Goal: Contribute content: Contribute content

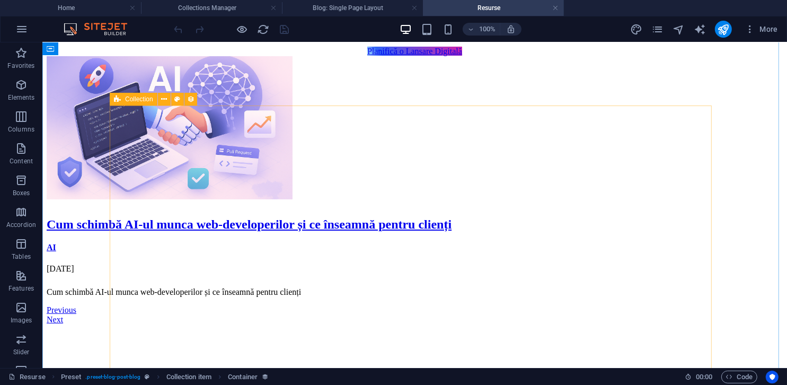
scroll to position [159, 0]
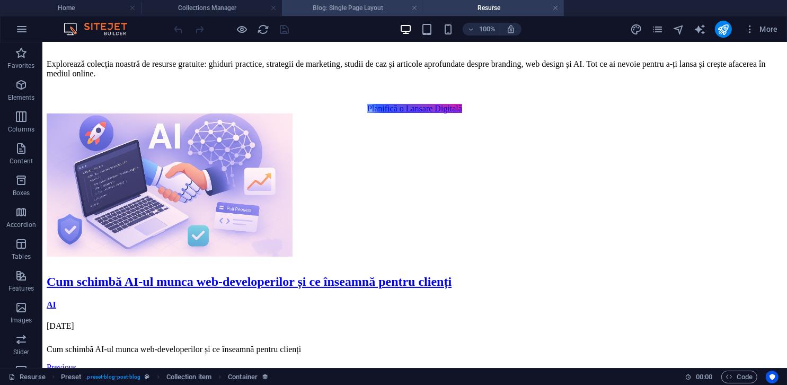
click at [344, 5] on h4 "Blog: Single Page Layout" at bounding box center [352, 8] width 141 height 12
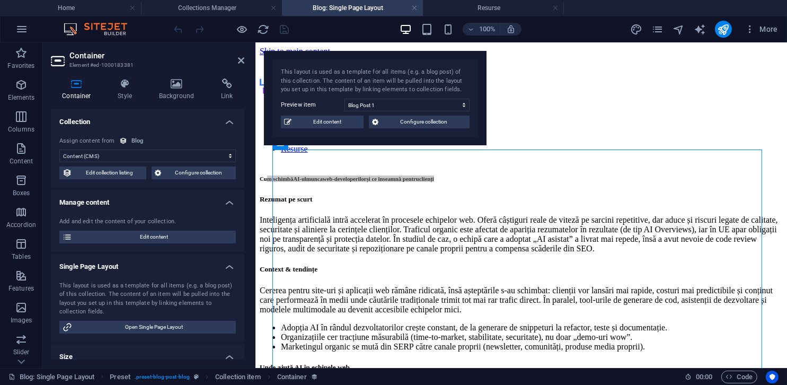
scroll to position [0, 0]
click at [230, 10] on h4 "Collections Manager" at bounding box center [211, 8] width 141 height 12
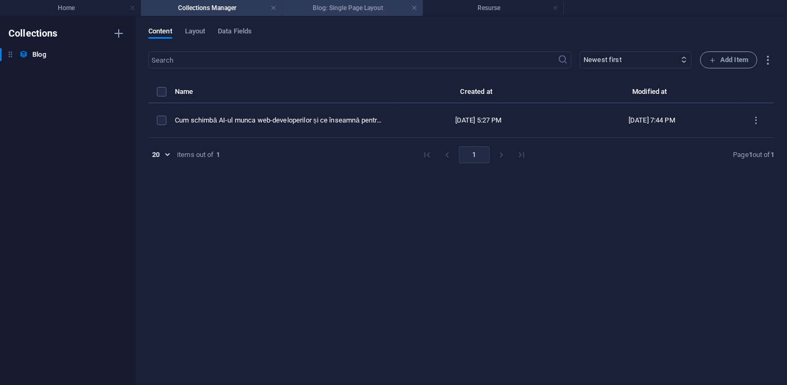
click at [333, 15] on li "Blog: Single Page Layout" at bounding box center [352, 8] width 141 height 16
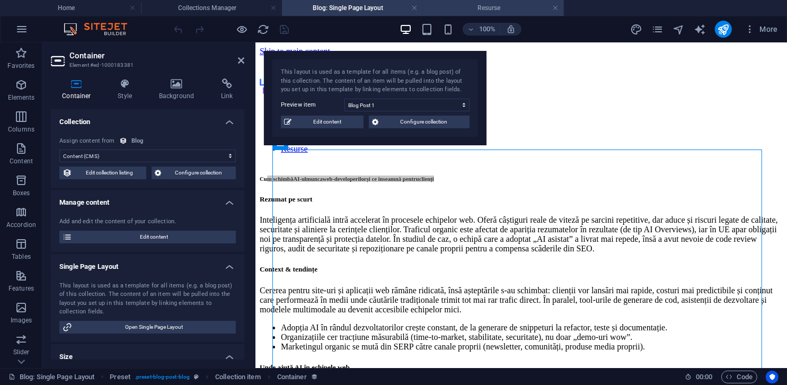
click at [511, 3] on h4 "Resurse" at bounding box center [493, 8] width 141 height 12
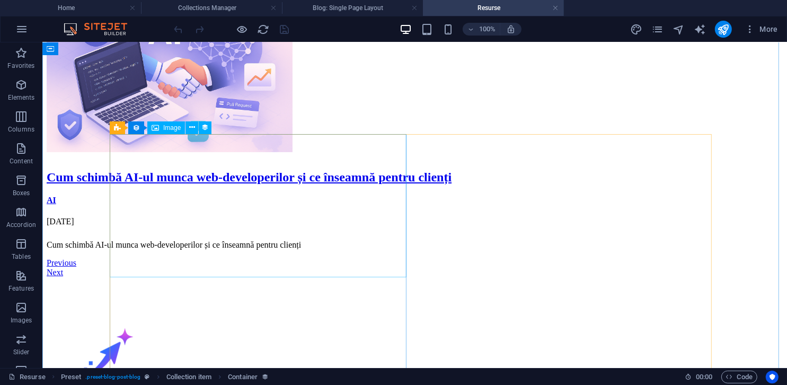
scroll to position [265, 0]
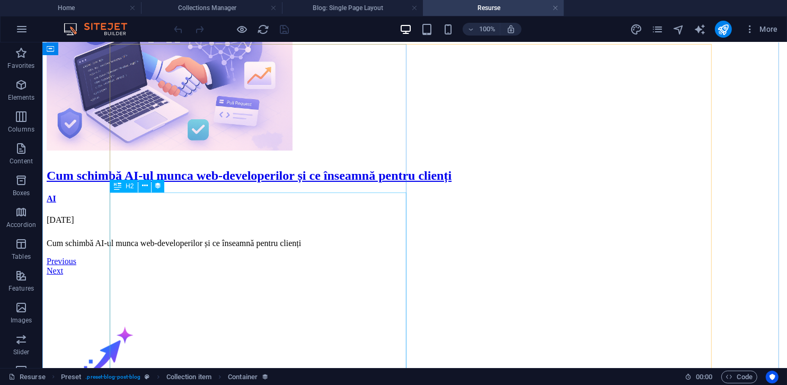
click at [275, 182] on div "Cum schimbă AI-ul munca web-developerilor și ce înseamnă pentru clienți" at bounding box center [414, 175] width 736 height 14
select select "name"
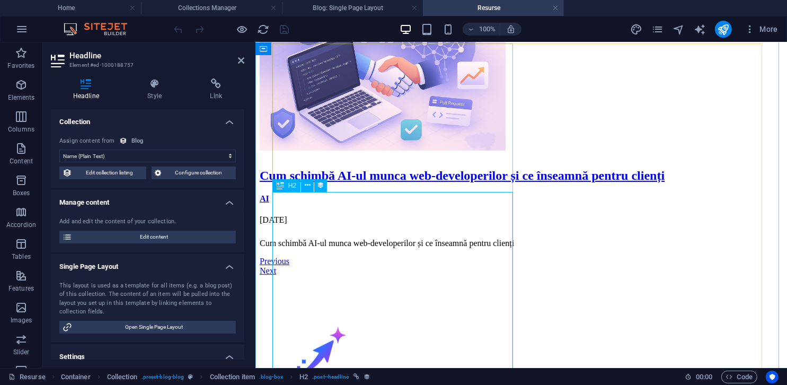
scroll to position [318, 0]
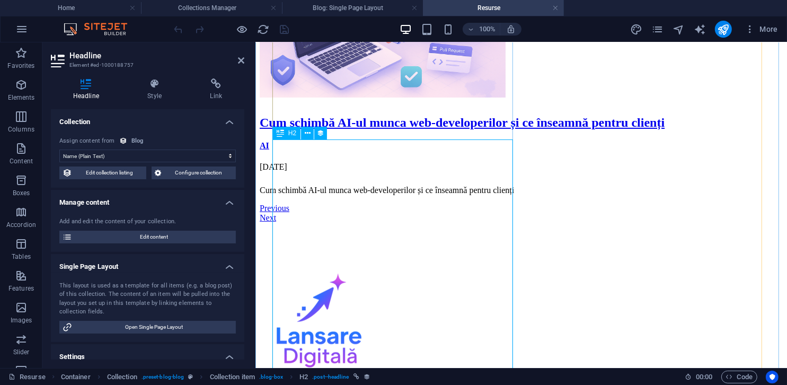
click at [364, 129] on div "Cum schimbă AI-ul munca web-developerilor și ce înseamnă pentru clienți" at bounding box center [520, 122] width 523 height 14
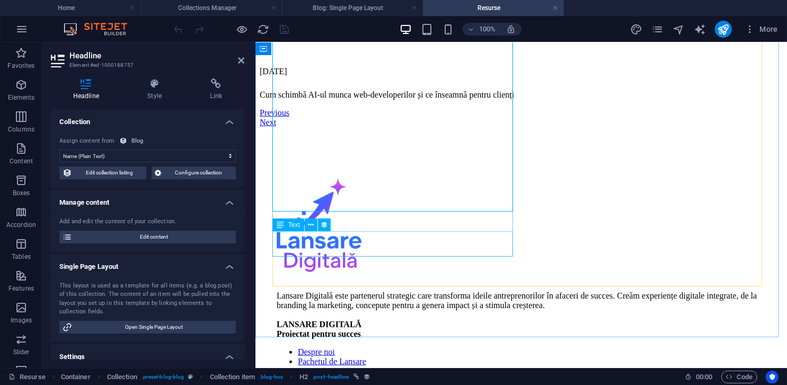
scroll to position [371, 0]
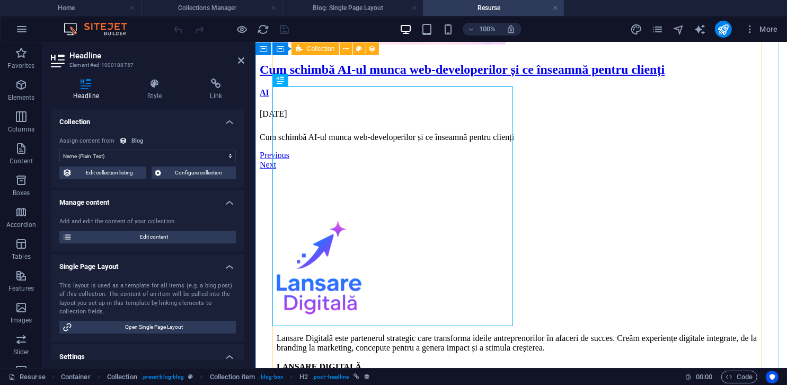
click at [561, 168] on div "Cum schimbă AI-ul munca web-developerilor și ce înseamnă pentru clienți AI 24.0…" at bounding box center [520, 34] width 523 height 267
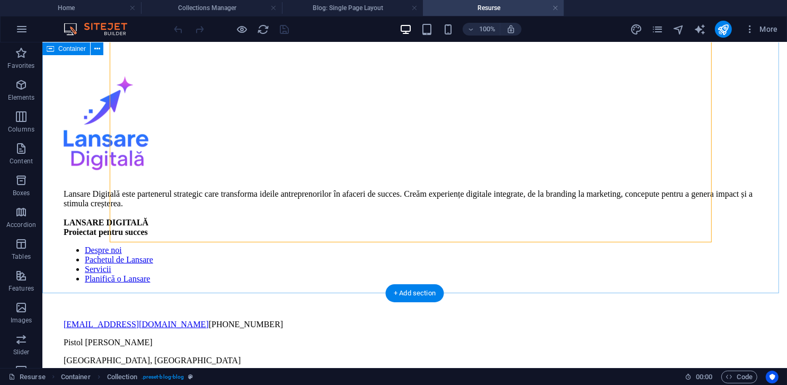
scroll to position [477, 0]
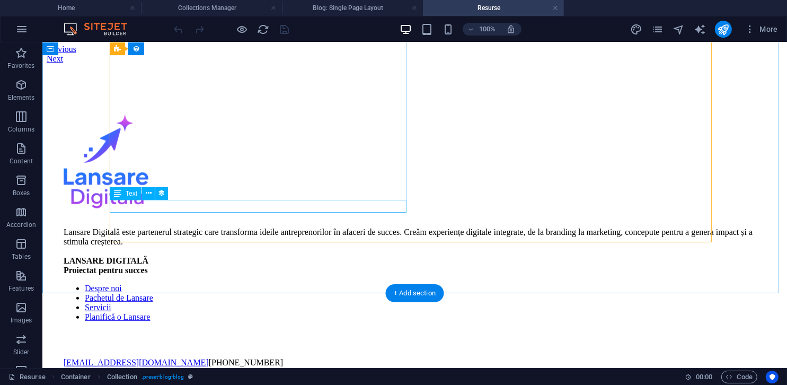
click at [309, 35] on div "Cum schimbă AI-ul munca web-developerilor și ce înseamnă pentru clienți" at bounding box center [414, 31] width 736 height 10
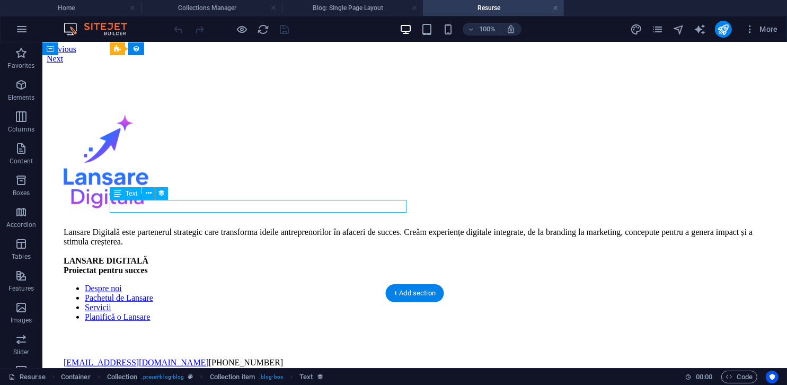
click at [309, 35] on div "Cum schimbă AI-ul munca web-developerilor și ce înseamnă pentru clienți" at bounding box center [414, 31] width 736 height 10
select select "description"
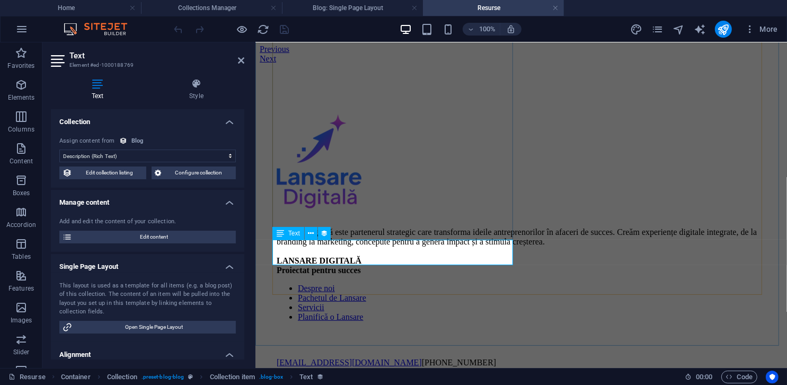
click at [338, 35] on div "Cum schimbă AI-ul munca web-developerilor și ce înseamnă pentru clienți" at bounding box center [520, 31] width 523 height 10
select select "name"
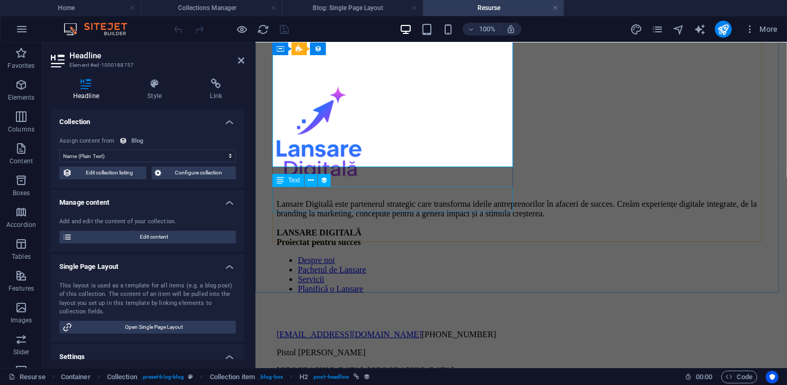
scroll to position [530, 0]
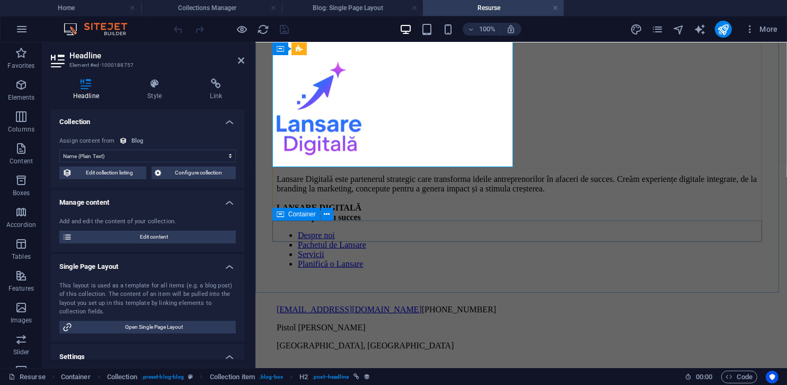
click at [526, 10] on div "Previous Next" at bounding box center [520, 0] width 523 height 19
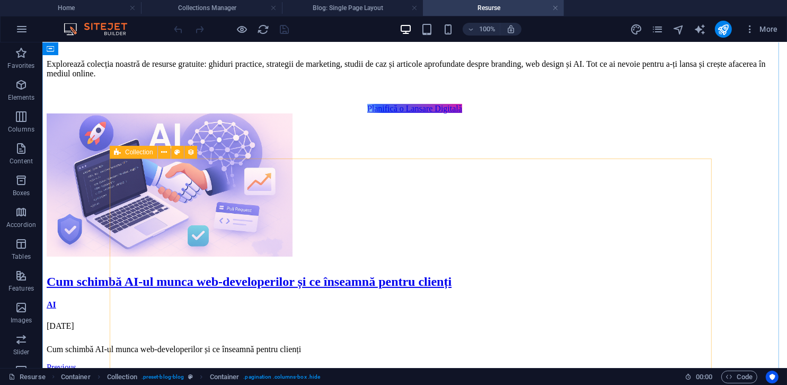
scroll to position [106, 0]
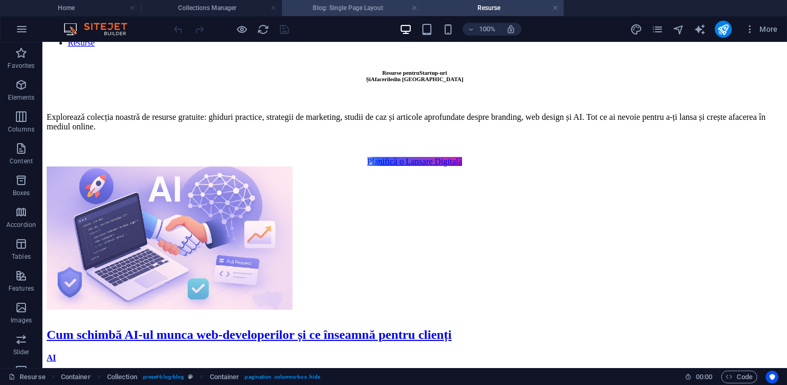
click at [363, 5] on h4 "Blog: Single Page Layout" at bounding box center [352, 8] width 141 height 12
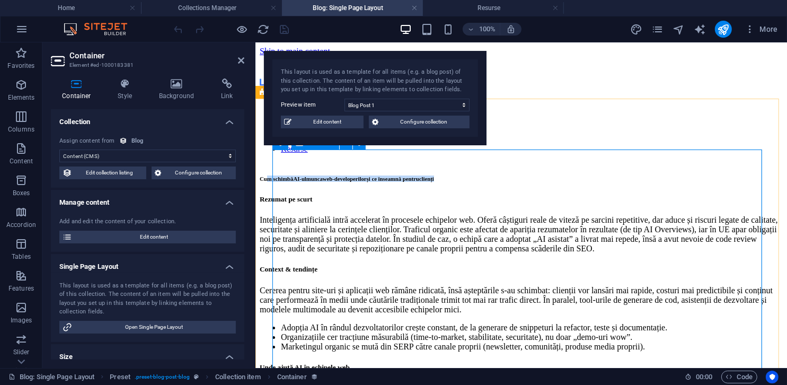
click at [518, 181] on h6 "Cum schimbă AI-ul munca web-developerilor și ce înseamnă pentru clienți" at bounding box center [520, 178] width 523 height 6
drag, startPoint x: 496, startPoint y: 179, endPoint x: 472, endPoint y: 178, distance: 24.4
click at [305, 178] on span "AI-ul" at bounding box center [298, 178] width 13 height 6
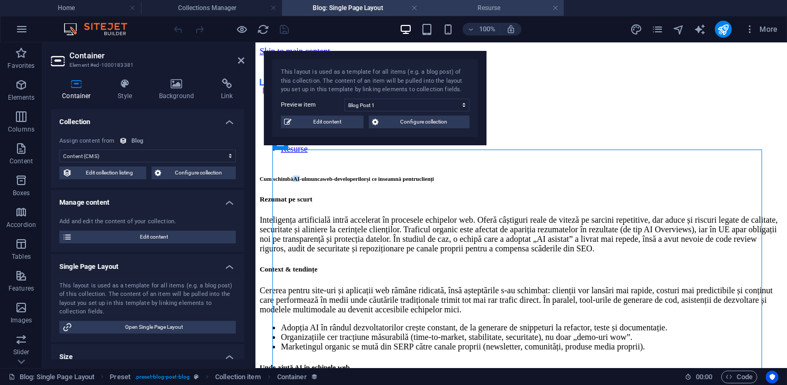
copy span "AI"
click at [507, 181] on h6 "Cum schimbă AI-ul munca web-developerilor și ce înseamnă pentru clienți" at bounding box center [520, 178] width 523 height 6
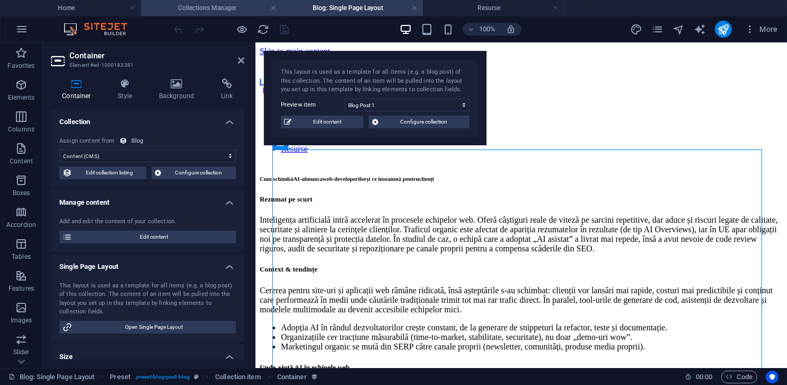
click at [184, 13] on h4 "Collections Manager" at bounding box center [211, 8] width 141 height 12
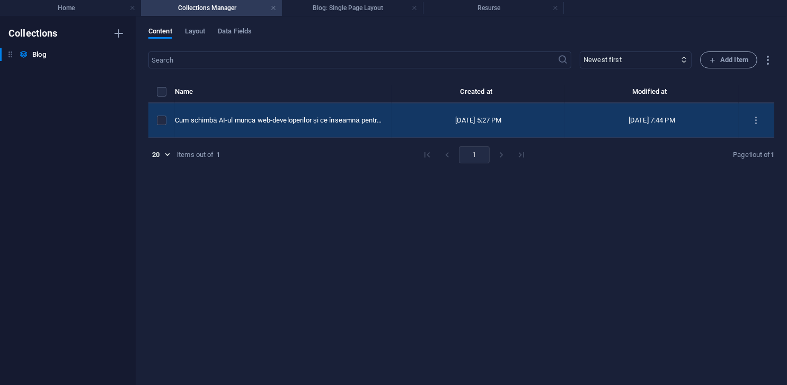
click at [266, 115] on div "Cum schimbă AI-ul munca web-developerilor și ce înseamnă pentru clienți" at bounding box center [279, 120] width 208 height 10
select select "AI"
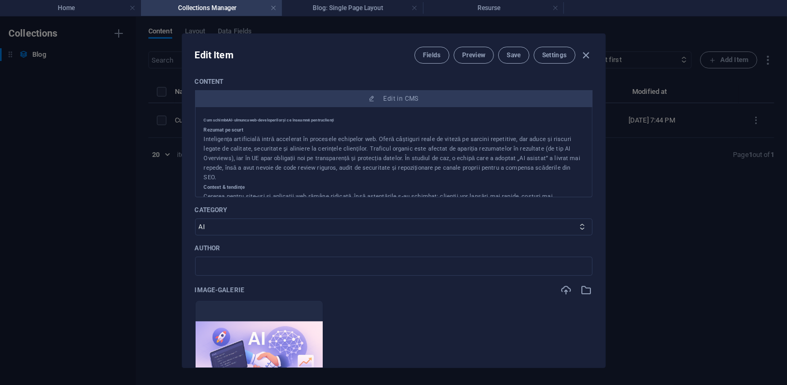
scroll to position [106, 0]
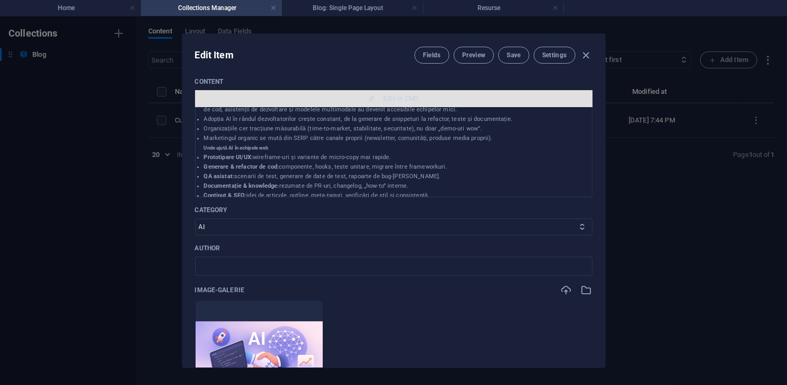
click at [523, 103] on button "Edit in CMS" at bounding box center [393, 98] width 397 height 17
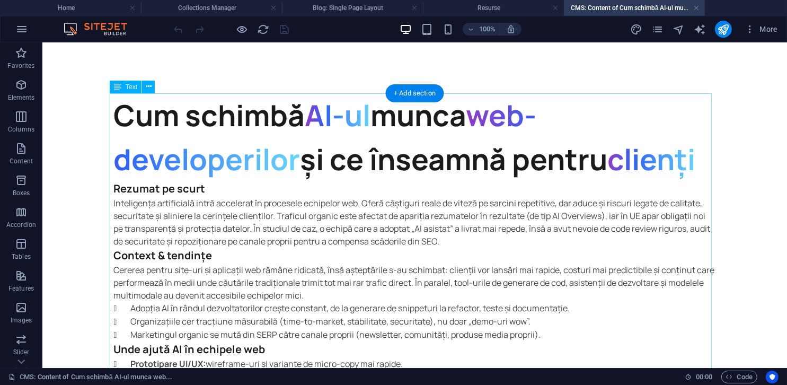
scroll to position [0, 0]
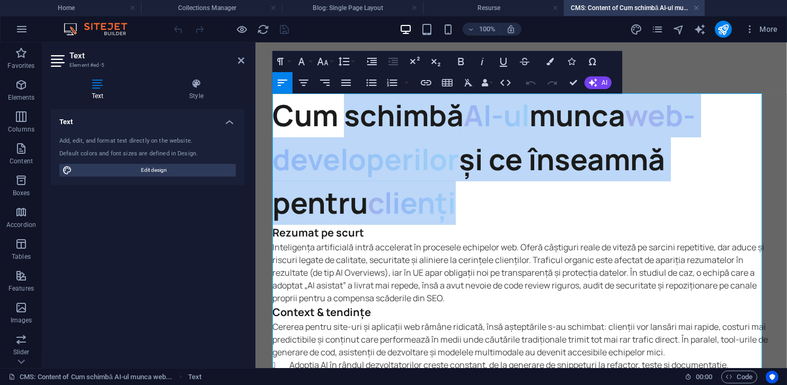
drag, startPoint x: 470, startPoint y: 200, endPoint x: 313, endPoint y: 135, distance: 170.8
click at [313, 135] on h6 "Cum schimbă AI-ul munca web-developerilor și ce înseamnă pentru clienți" at bounding box center [520, 158] width 497 height 131
click at [409, 218] on span "clienți" at bounding box center [411, 202] width 88 height 40
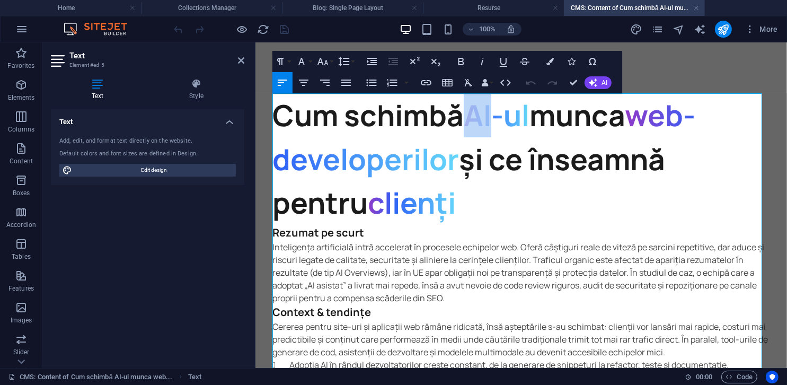
drag, startPoint x: 498, startPoint y: 111, endPoint x: 473, endPoint y: 110, distance: 25.4
click at [473, 110] on span "AI-ul" at bounding box center [496, 114] width 66 height 40
copy span "AI"
click at [439, 176] on span "web-developerilor" at bounding box center [483, 136] width 423 height 84
drag, startPoint x: 635, startPoint y: 56, endPoint x: 845, endPoint y: 81, distance: 211.8
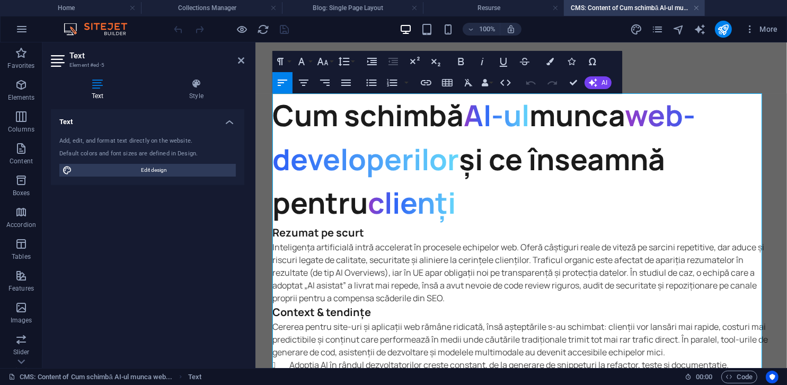
click at [458, 11] on h4 "Resurse" at bounding box center [493, 8] width 141 height 12
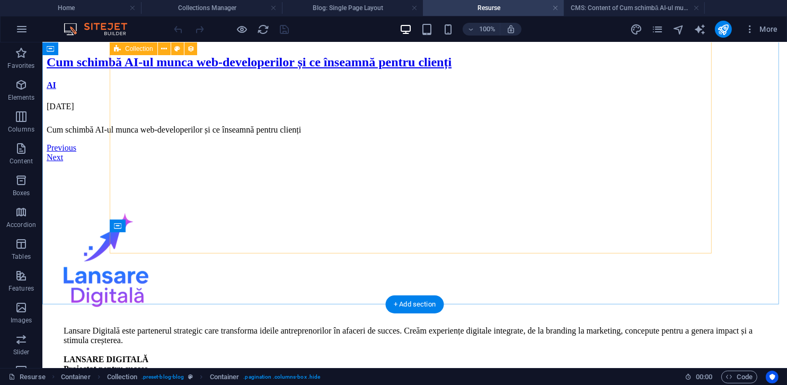
scroll to position [318, 0]
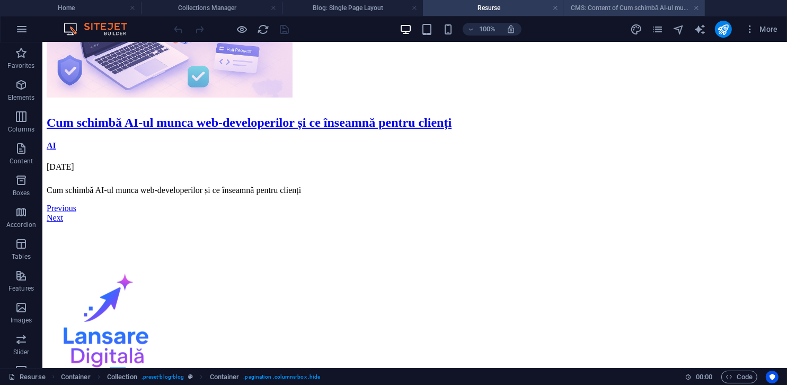
click at [584, 9] on h4 "CMS: Content of Cum schimbă AI-ul munca web..." at bounding box center [634, 8] width 141 height 12
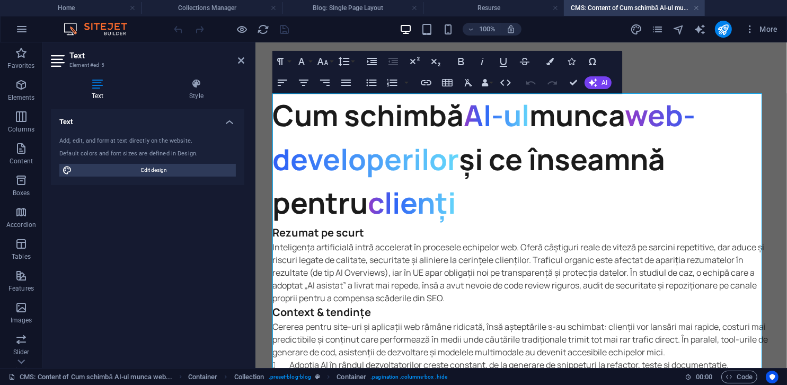
scroll to position [0, 0]
click at [352, 13] on h4 "Blog: Single Page Layout" at bounding box center [352, 8] width 141 height 12
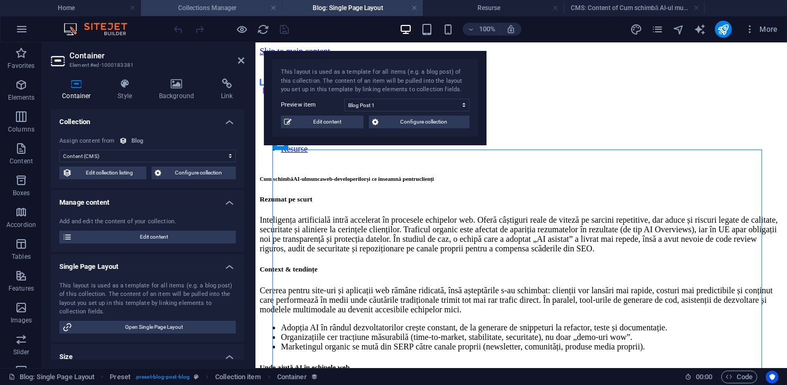
click at [199, 14] on li "Collections Manager" at bounding box center [211, 8] width 141 height 16
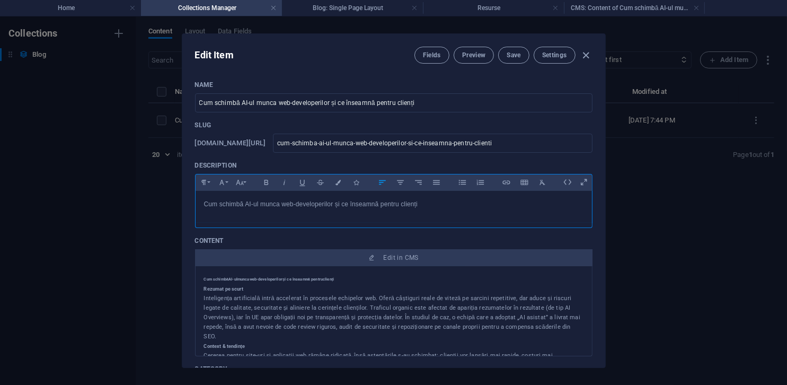
click at [279, 203] on p "Cum schimbă AI-ul munca web-developerilor și ce înseamnă pentru clienți" at bounding box center [393, 204] width 379 height 10
click at [209, 181] on button "Paragraph Format" at bounding box center [203, 182] width 17 height 14
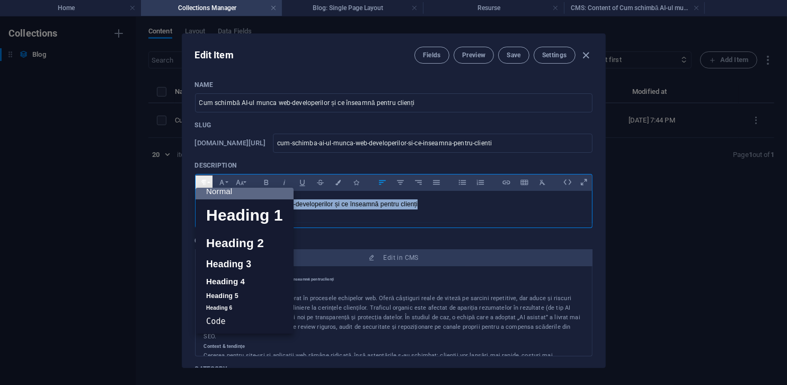
scroll to position [8, 0]
click at [261, 291] on link "Heading 5" at bounding box center [244, 295] width 98 height 13
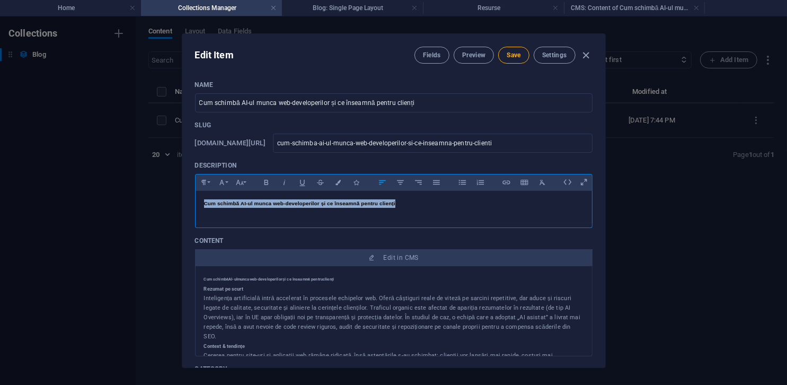
click at [308, 209] on div "Cum schimbă AI-ul munca web-developerilor și ce înseamnă pentru clienți" at bounding box center [393, 207] width 396 height 32
click at [509, 56] on span "Save" at bounding box center [513, 55] width 14 height 8
click at [501, 57] on button "Save" at bounding box center [513, 55] width 31 height 17
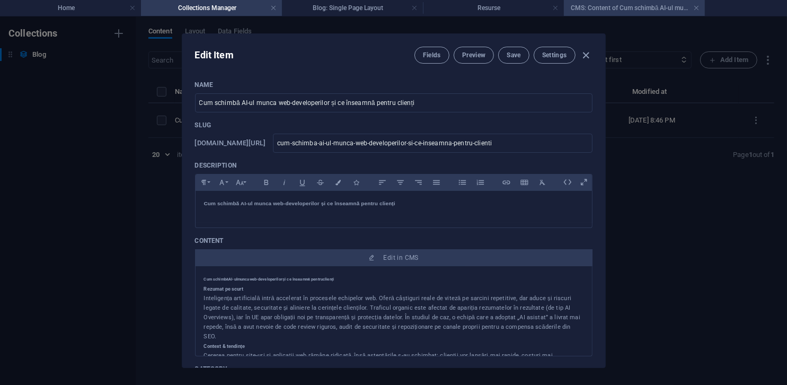
click at [575, 11] on h4 "CMS: Content of Cum schimbă AI-ul munca web..." at bounding box center [634, 8] width 141 height 12
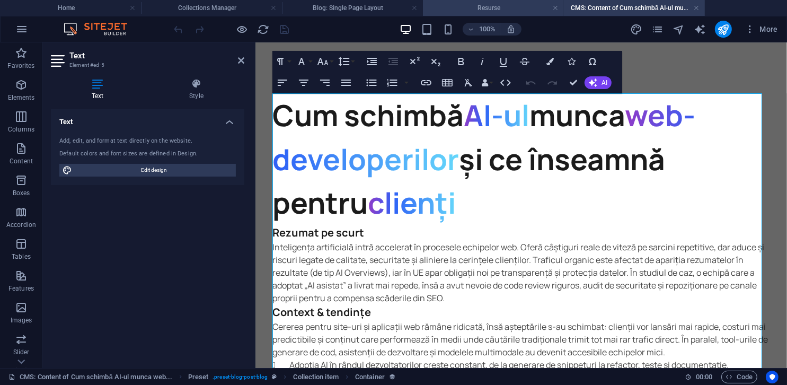
click at [482, 14] on li "Resurse" at bounding box center [493, 8] width 141 height 16
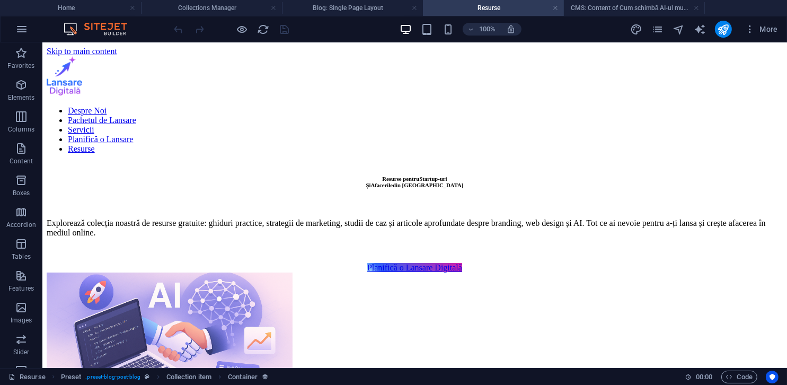
scroll to position [318, 0]
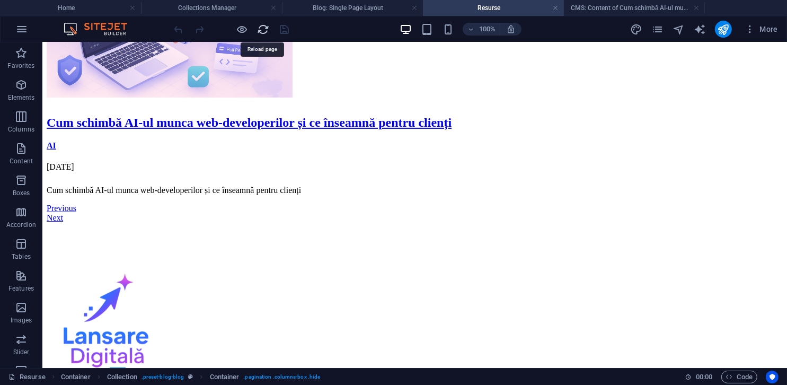
click at [268, 31] on icon "reload" at bounding box center [263, 29] width 12 height 12
click at [208, 7] on h4 "Collections Manager" at bounding box center [211, 8] width 141 height 12
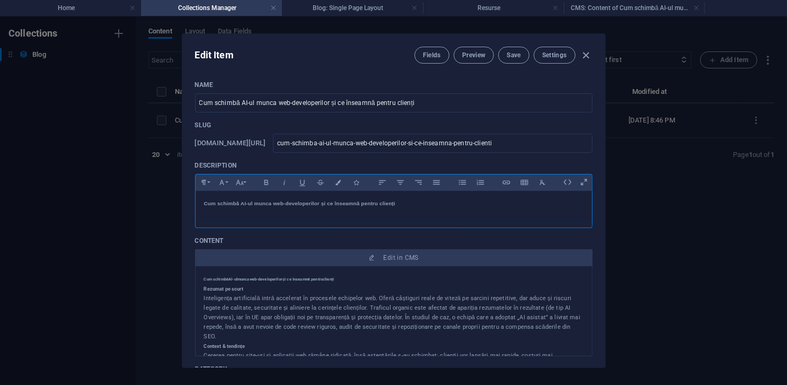
click at [301, 210] on div "Cum schimbă AI-ul munca web-developerilor și ce înseamnă pentru clienți" at bounding box center [393, 207] width 396 height 32
click at [294, 206] on div at bounding box center [294, 206] width 0 height 0
click at [289, 214] on div "Cum schimbă AI-ul munca web-developerilor și ce înseamnă pentru clienți" at bounding box center [393, 207] width 396 height 32
click at [295, 207] on div "Cum schimbă AI-ul munca web-developerilor și ce înseamnă pentru clienți" at bounding box center [393, 207] width 396 height 32
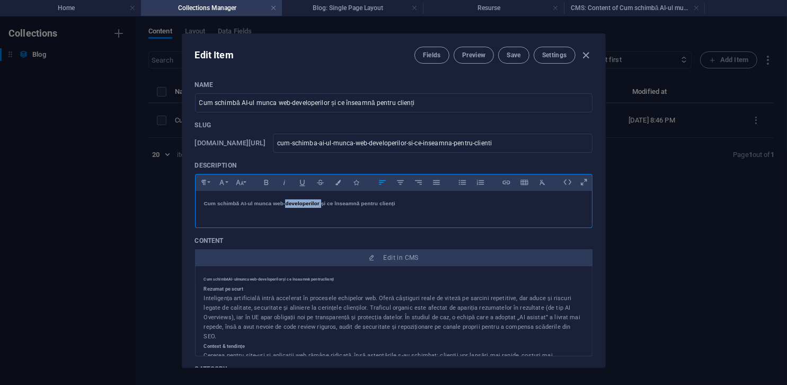
click at [295, 207] on div "Cum schimbă AI-ul munca web-developerilor și ce înseamnă pentru clienți" at bounding box center [393, 207] width 396 height 32
click at [288, 206] on div at bounding box center [288, 206] width 0 height 0
click at [262, 202] on h5 "Cum schimbă AI-ul munca web-developerilor și ce înseamnă pentru clienți" at bounding box center [393, 203] width 379 height 8
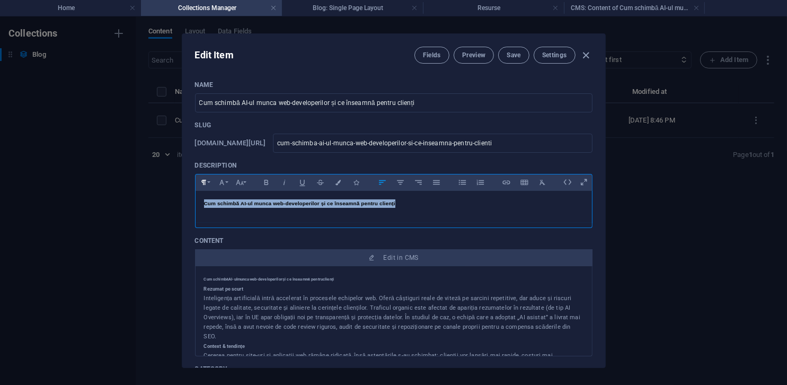
click at [209, 185] on button "Paragraph Format" at bounding box center [203, 182] width 17 height 14
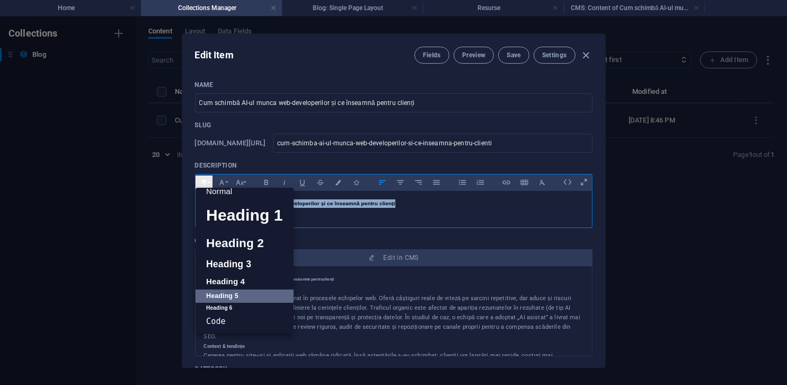
scroll to position [8, 0]
click at [228, 306] on link "Heading 6" at bounding box center [244, 307] width 98 height 11
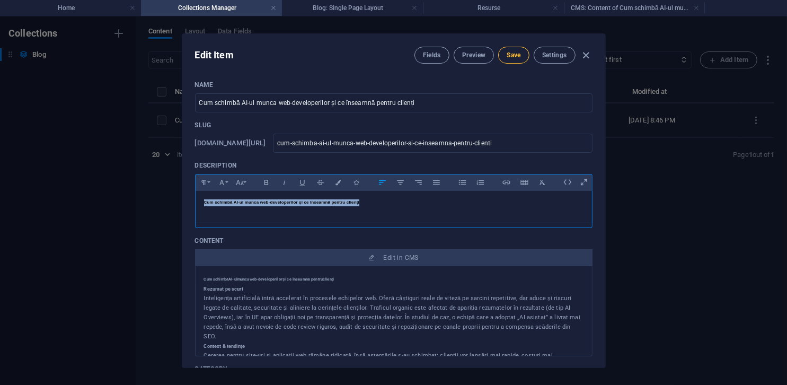
click at [502, 51] on button "Save" at bounding box center [513, 55] width 31 height 17
click at [487, 57] on button "Preview" at bounding box center [473, 55] width 40 height 17
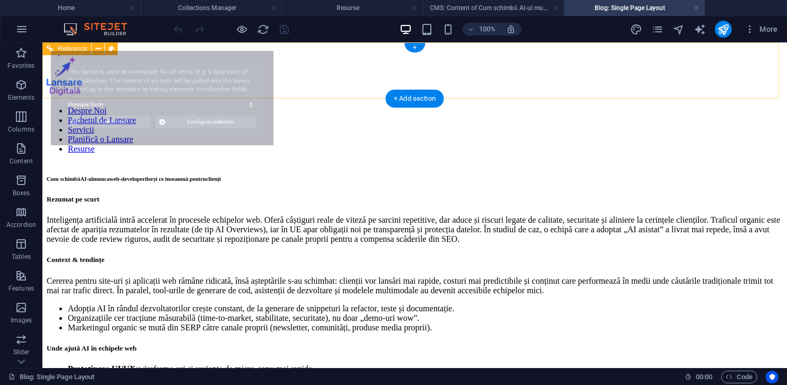
scroll to position [0, 0]
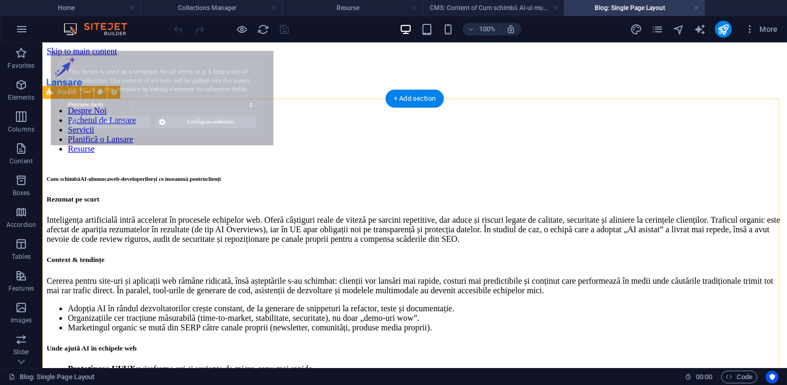
select select "68dd3a461054e663d702dc78"
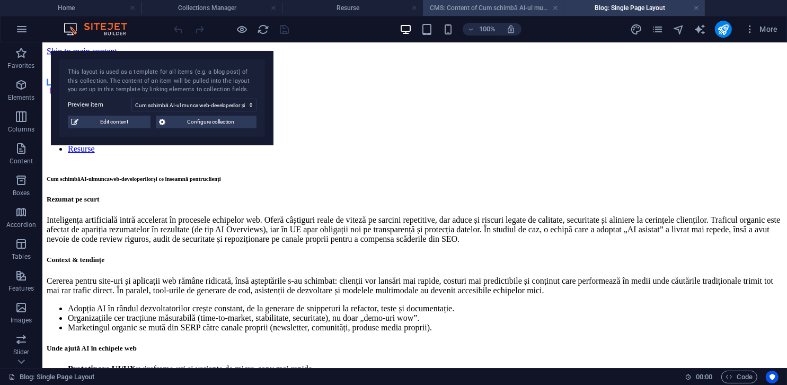
click at [500, 7] on h4 "CMS: Content of Cum schimbă AI-ul munca web..." at bounding box center [493, 8] width 141 height 12
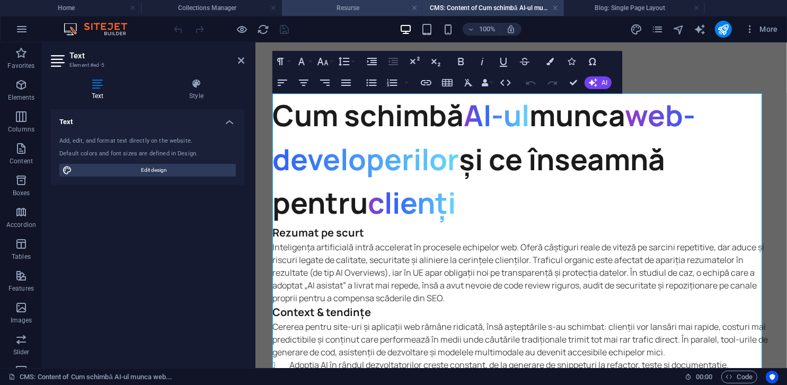
click at [368, 13] on h4 "Resurse" at bounding box center [352, 8] width 141 height 12
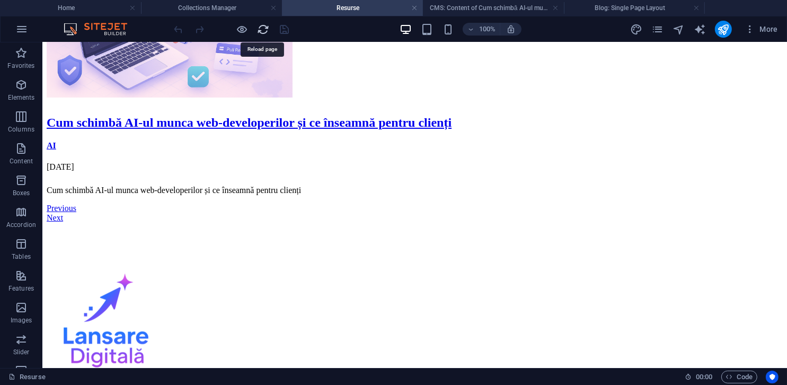
click at [265, 31] on icon "reload" at bounding box center [263, 29] width 12 height 12
click at [216, 10] on h4 "Collections Manager" at bounding box center [211, 8] width 141 height 12
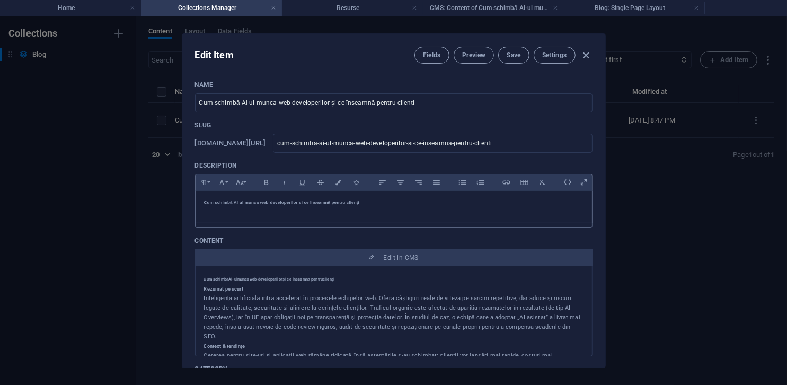
click at [296, 200] on h6 "Cum schimbă AI-ul munca web-developerilor și ce înseamnă pentru clienți" at bounding box center [393, 202] width 379 height 7
click at [568, 182] on icon at bounding box center [567, 182] width 16 height 16
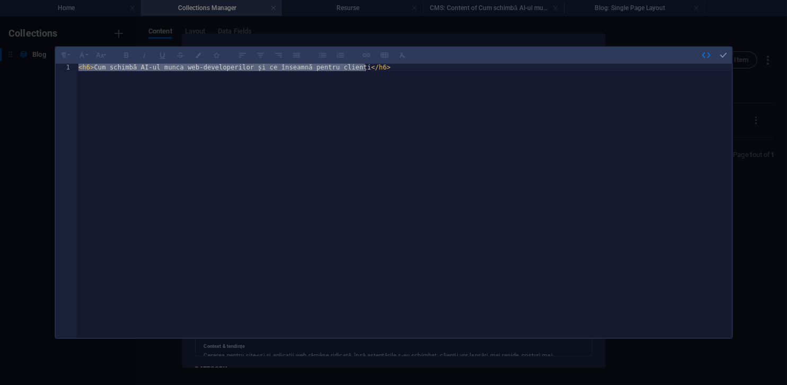
type textarea "<h6>Cum schimbă AI-ul munca web-developerilor și ce înseamnă pentru clienți</h6>"
click at [469, 141] on div "< h6 > Cum schimbă AI-ul munca web-developerilor și ce înseamnă pentru clienți …" at bounding box center [403, 200] width 655 height 273
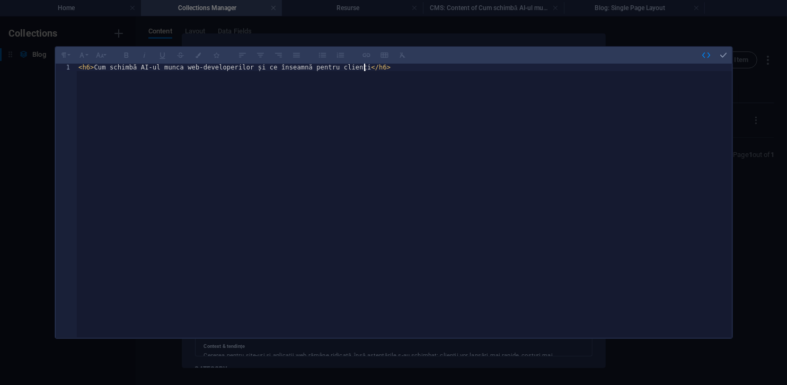
drag, startPoint x: 427, startPoint y: 110, endPoint x: 68, endPoint y: 87, distance: 360.4
click at [68, 87] on div "<h6>Cum schimbă AI-ul munca web-developerilor și ce înseamnă pentru clienți</h6…" at bounding box center [394, 200] width 676 height 273
click at [721, 59] on icon "button" at bounding box center [724, 55] width 10 height 10
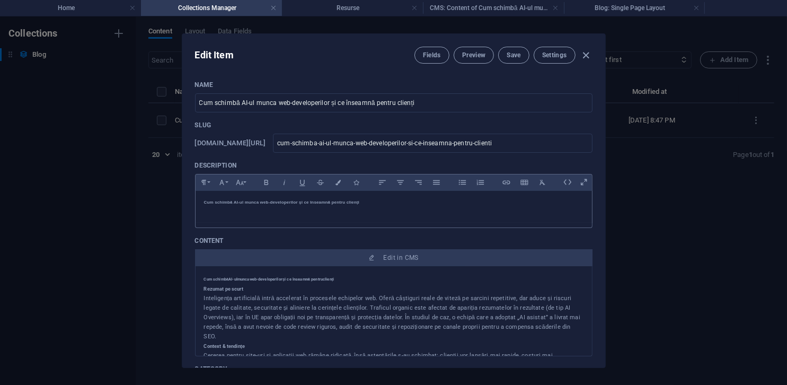
click at [342, 203] on h6 "Cum schimbă AI-ul munca web-developerilor și ce înseamnă pentru clienți" at bounding box center [393, 202] width 379 height 7
click at [227, 182] on button "Font Family" at bounding box center [221, 182] width 17 height 14
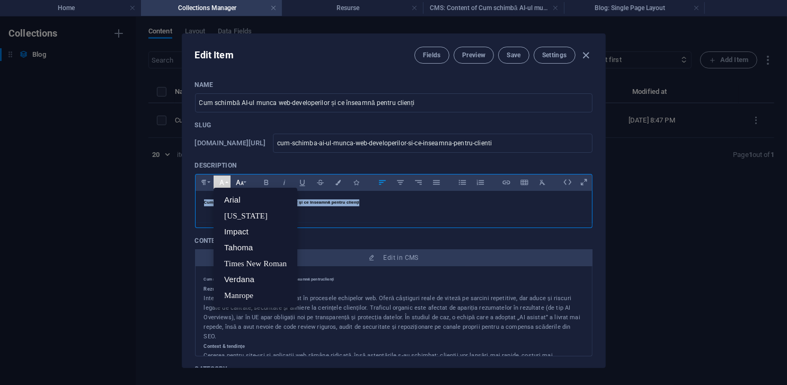
click at [242, 182] on icon "button" at bounding box center [240, 182] width 8 height 5
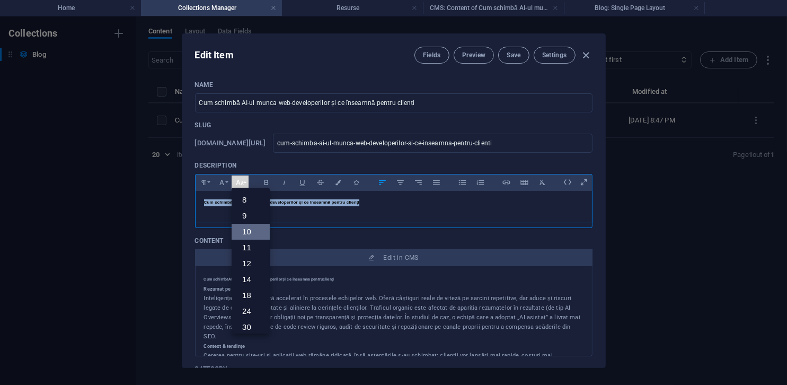
click at [249, 224] on link "10" at bounding box center [250, 232] width 38 height 16
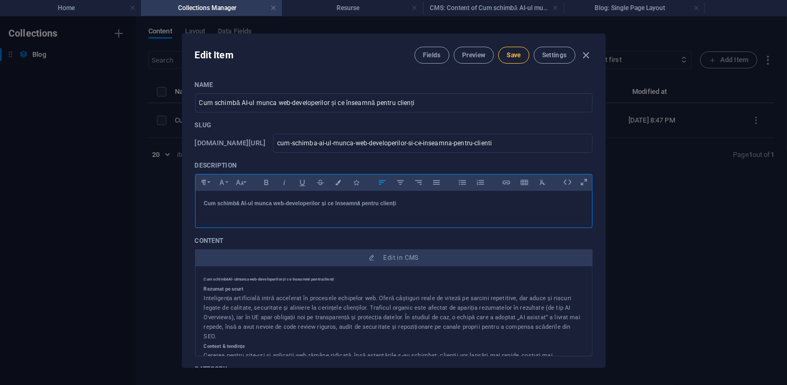
click at [509, 57] on span "Save" at bounding box center [513, 55] width 14 height 8
click at [347, 13] on h4 "Resurse" at bounding box center [352, 8] width 141 height 12
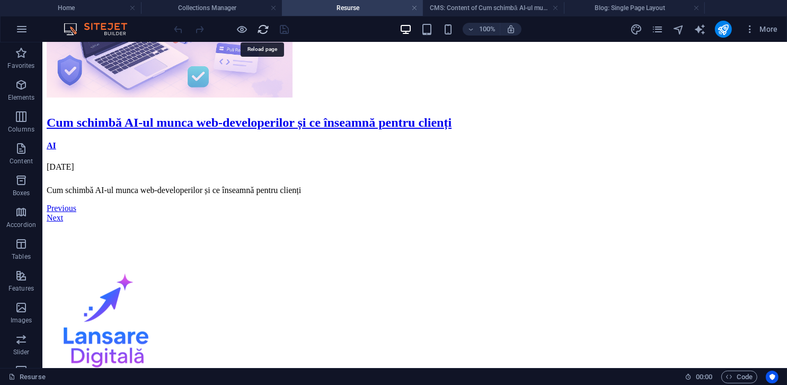
click at [266, 34] on icon "reload" at bounding box center [263, 29] width 12 height 12
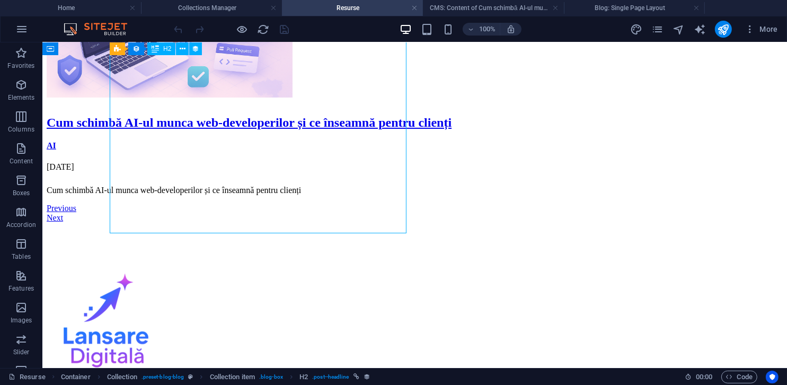
select select "name"
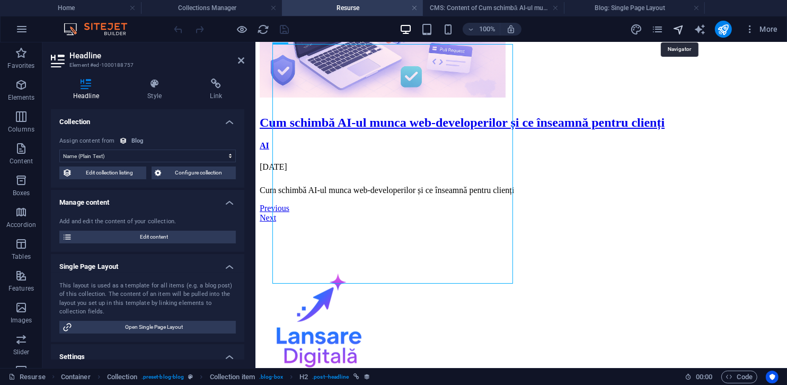
click at [675, 30] on icon "navigator" at bounding box center [678, 29] width 12 height 12
select select "16012135-ro"
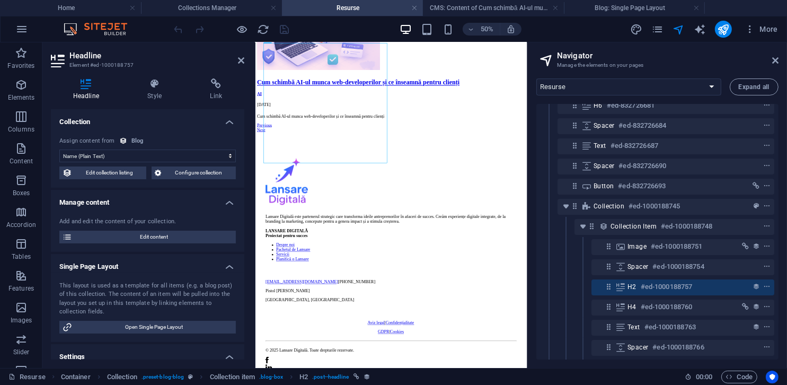
scroll to position [106, 0]
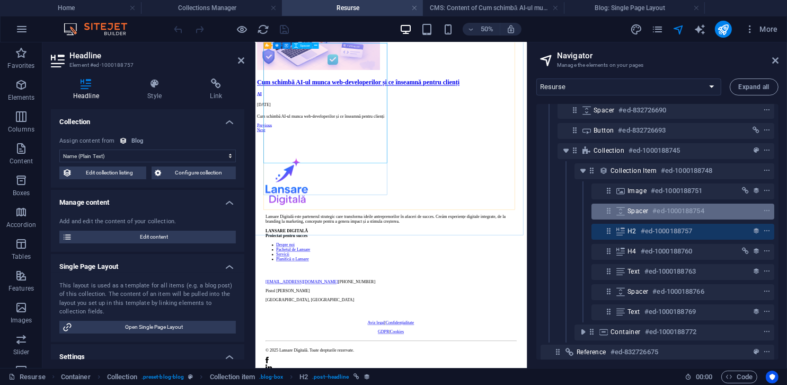
click at [632, 213] on span "Spacer" at bounding box center [637, 211] width 21 height 8
select select "px"
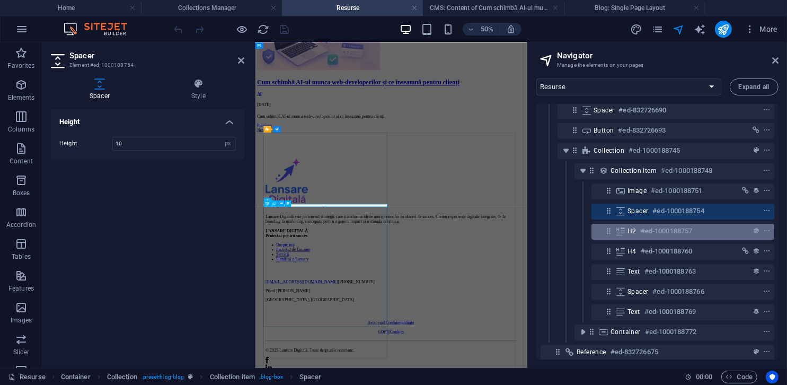
click at [635, 228] on span "H2" at bounding box center [631, 231] width 9 height 8
select select "name"
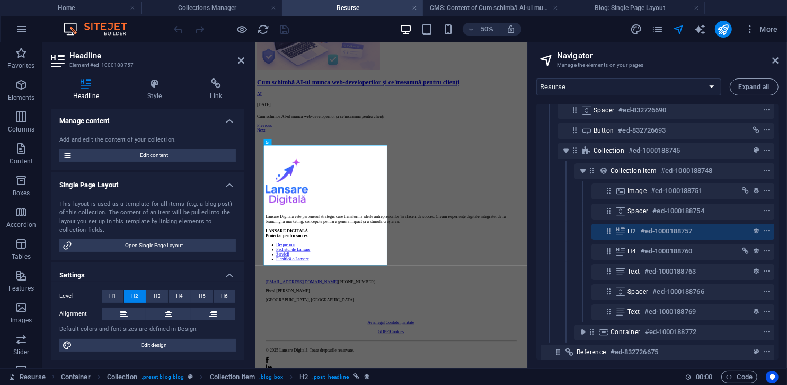
scroll to position [0, 0]
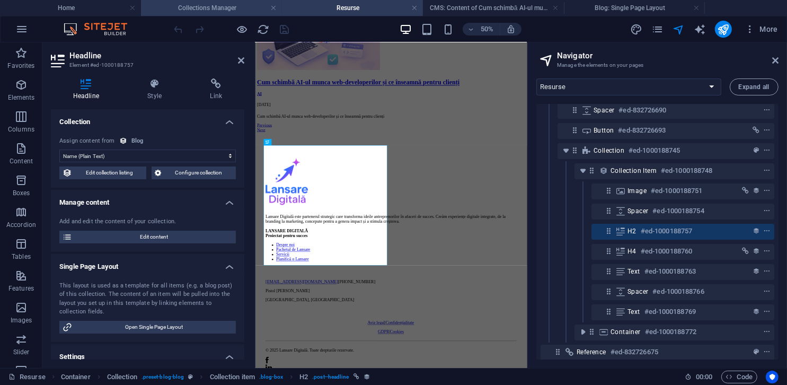
click at [222, 14] on li "Collections Manager" at bounding box center [211, 8] width 141 height 16
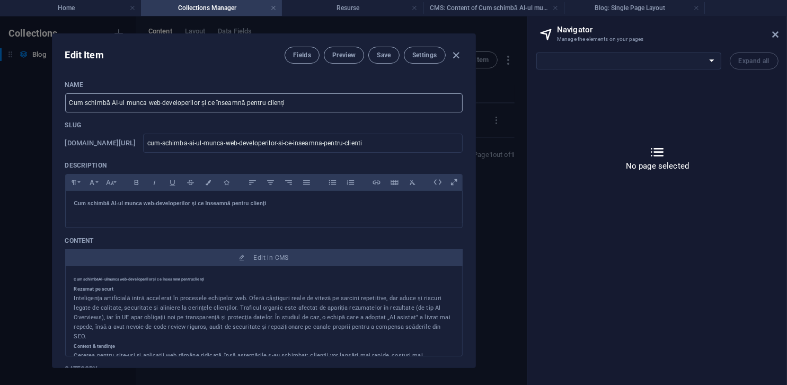
click at [296, 104] on input "Cum schimbă AI-ul munca web-developerilor și ce înseamnă pentru clienți" at bounding box center [263, 102] width 397 height 19
click at [293, 104] on input "Cum schimbă AI-ul munca web-developerilor și ce înseamnă pentru clienți" at bounding box center [263, 102] width 397 height 19
click at [316, 6] on h4 "Resurse" at bounding box center [352, 8] width 141 height 12
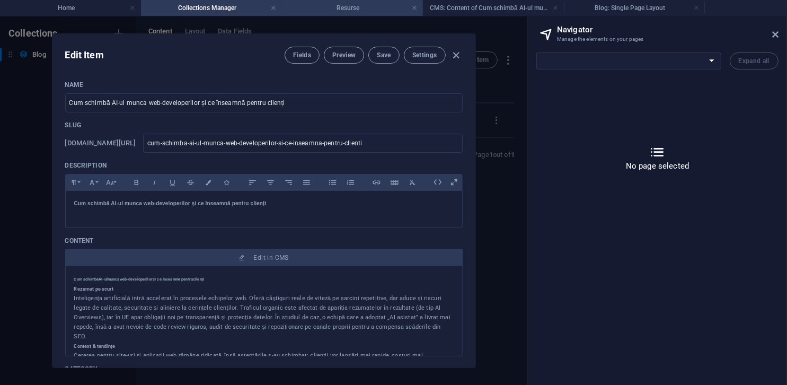
select select "16012135-ro"
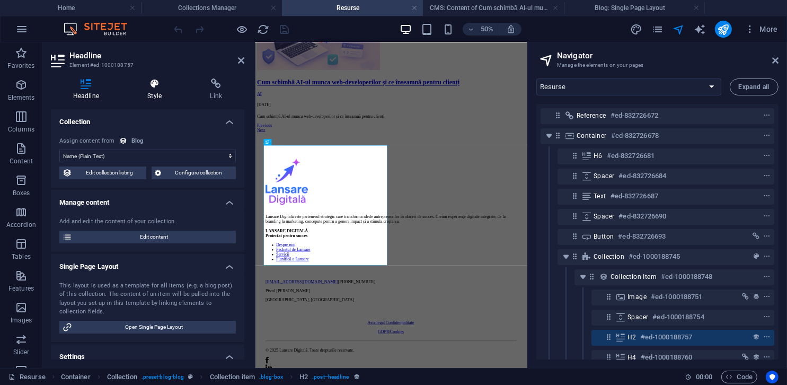
click at [162, 89] on h4 "Style" at bounding box center [157, 89] width 63 height 22
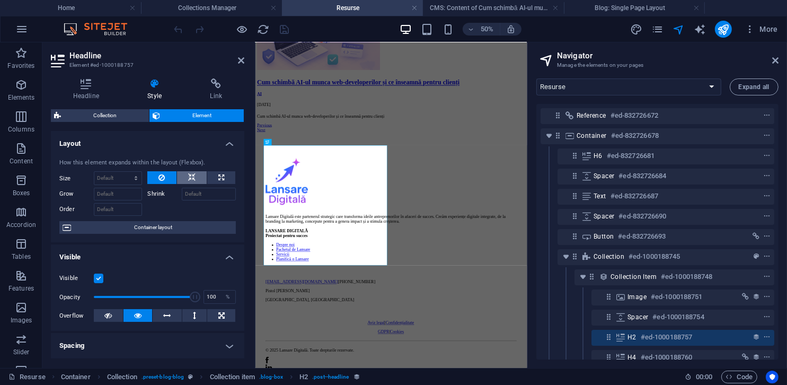
scroll to position [159, 0]
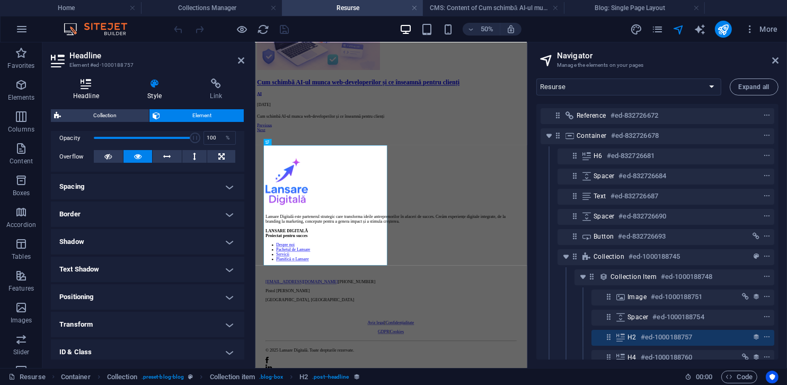
click at [103, 91] on h4 "Headline" at bounding box center [88, 89] width 75 height 22
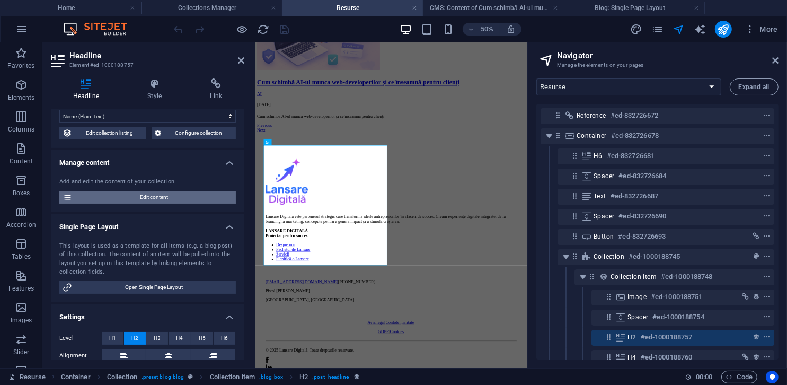
scroll to position [82, 0]
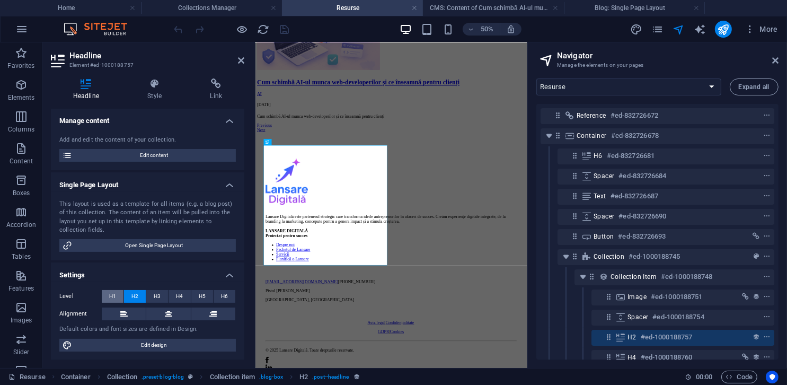
click at [113, 295] on span "H1" at bounding box center [112, 296] width 7 height 13
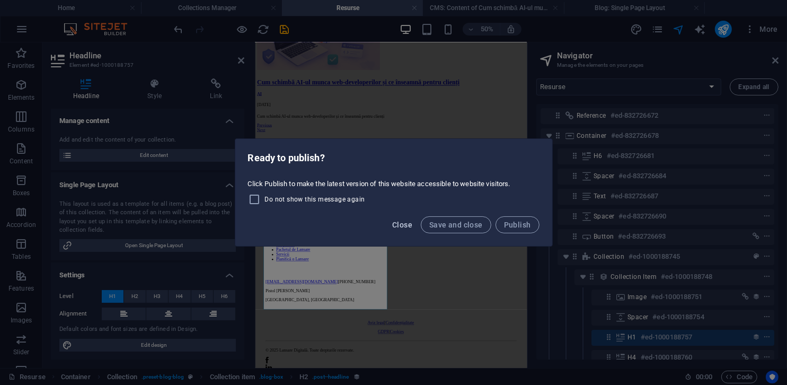
click at [412, 227] on span "Close" at bounding box center [402, 224] width 20 height 8
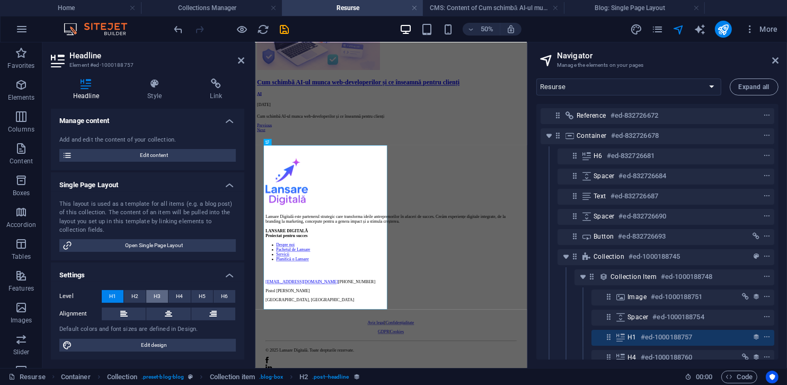
click at [157, 294] on span "H3" at bounding box center [157, 296] width 7 height 13
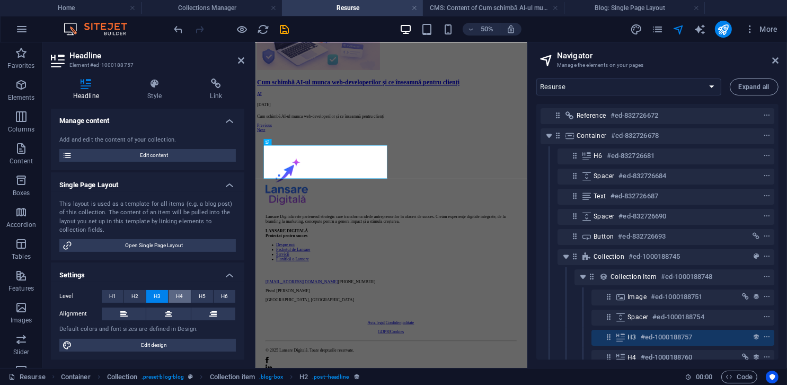
click at [184, 294] on button "H4" at bounding box center [179, 296] width 22 height 13
click at [204, 293] on button "H5" at bounding box center [202, 296] width 22 height 13
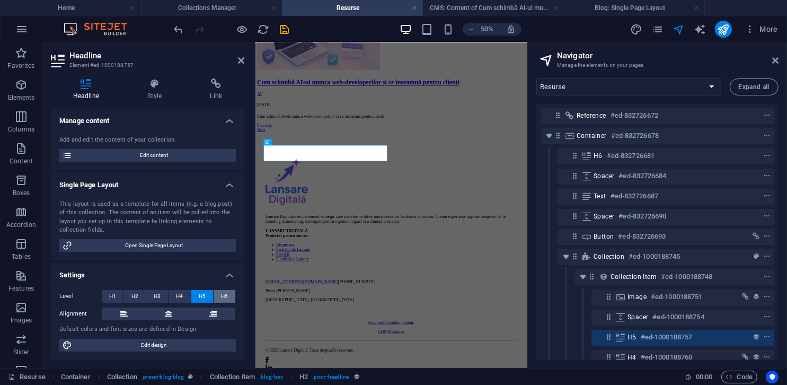
click at [228, 295] on button "H6" at bounding box center [224, 296] width 22 height 13
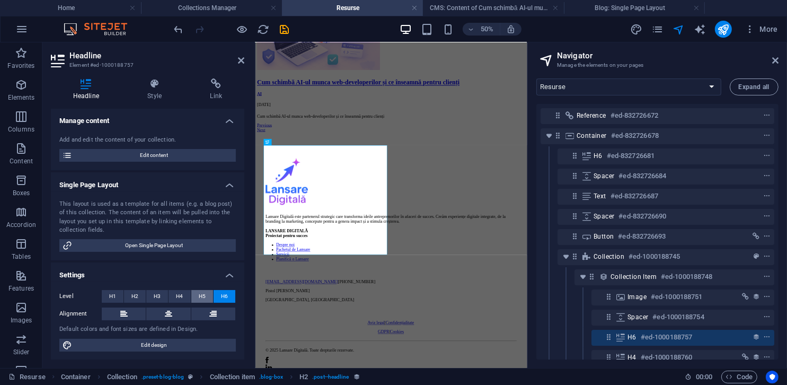
click at [207, 295] on button "H5" at bounding box center [202, 296] width 22 height 13
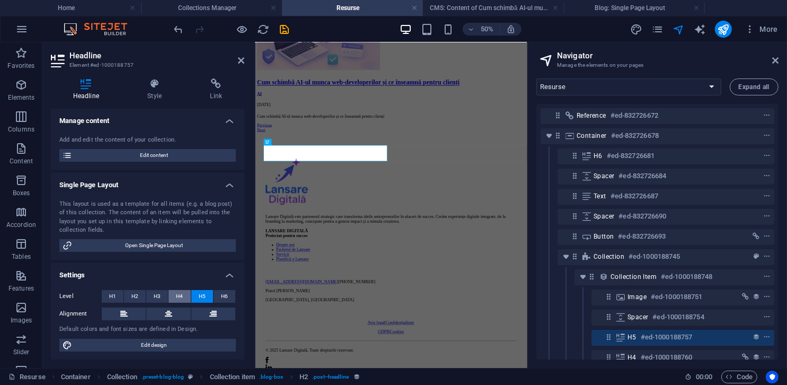
click at [181, 295] on span "H4" at bounding box center [179, 296] width 7 height 13
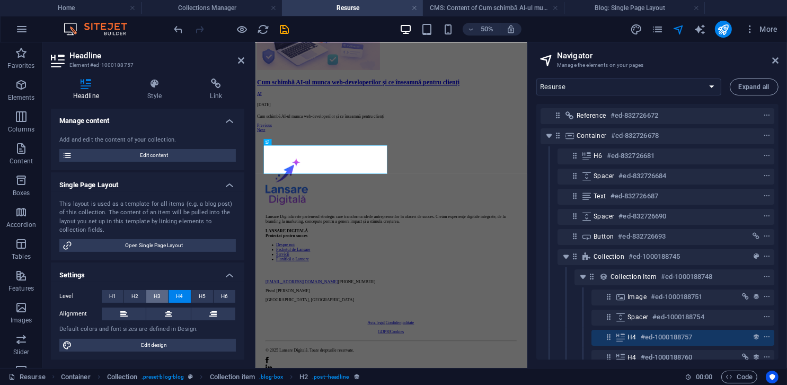
click at [153, 296] on button "H3" at bounding box center [157, 296] width 22 height 13
click at [134, 296] on span "H2" at bounding box center [134, 296] width 7 height 13
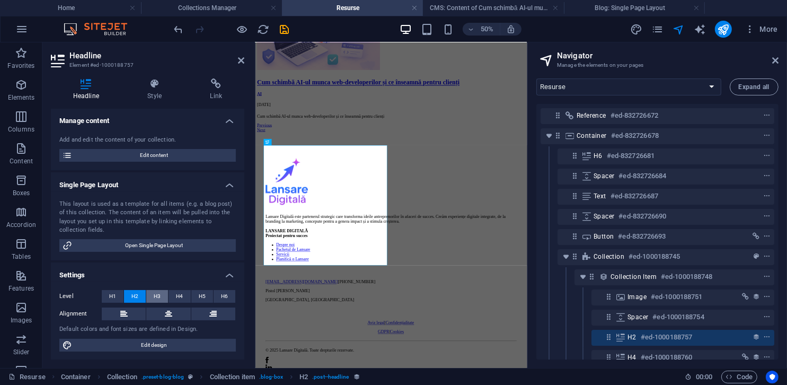
click at [156, 298] on span "H3" at bounding box center [157, 296] width 7 height 13
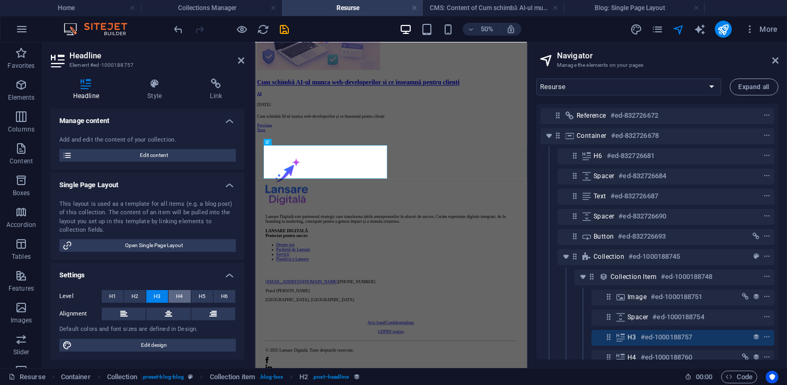
click at [177, 297] on span "H4" at bounding box center [179, 296] width 7 height 13
click at [158, 298] on span "H3" at bounding box center [157, 296] width 7 height 13
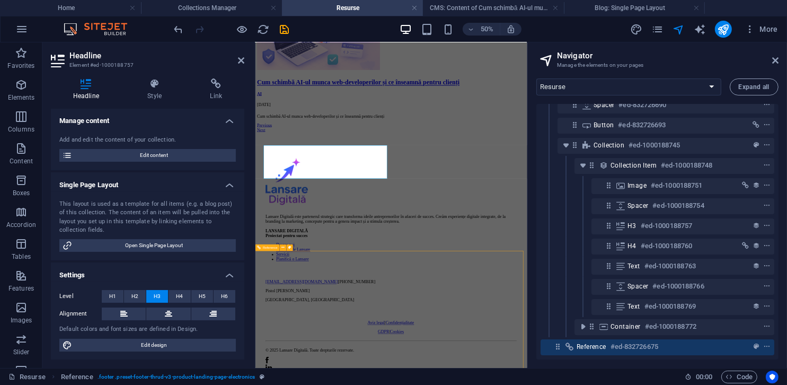
scroll to position [119, 0]
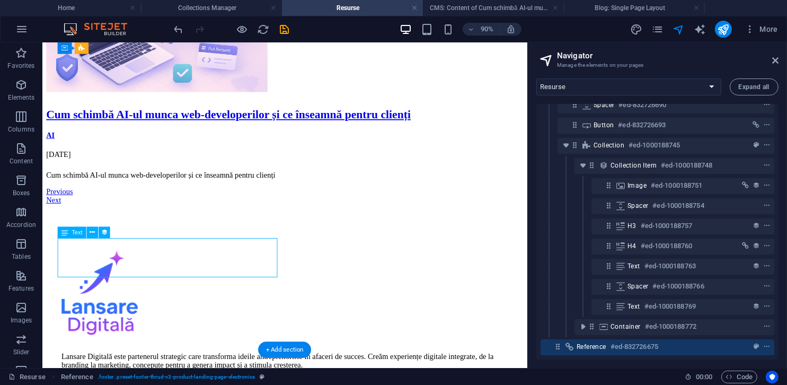
select select "description"
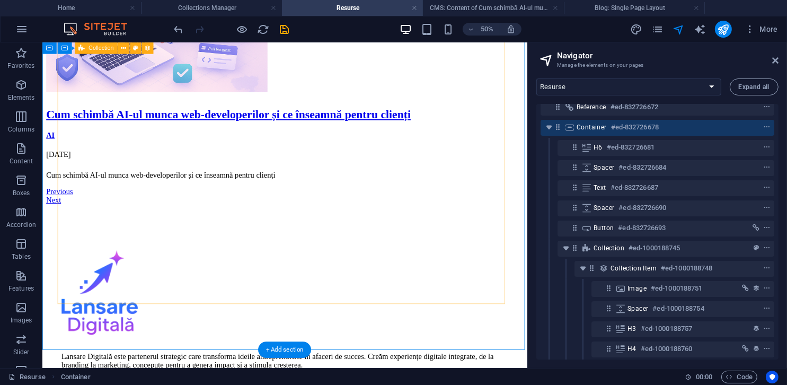
scroll to position [0, 0]
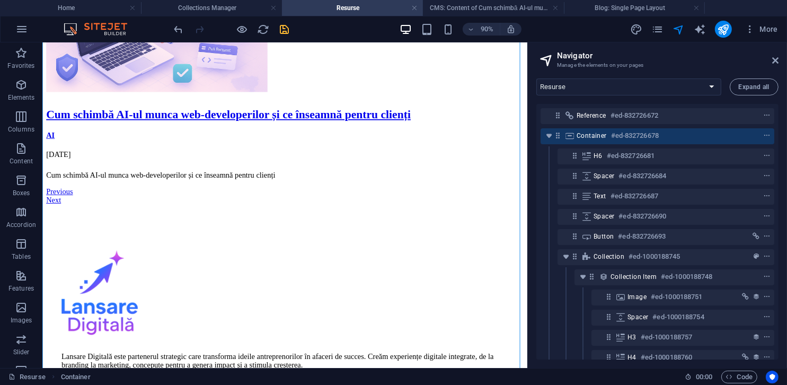
click at [287, 33] on icon "save" at bounding box center [285, 29] width 12 height 12
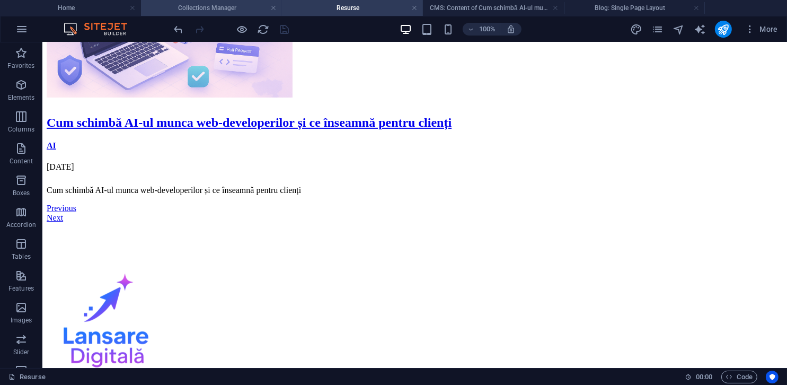
click at [235, 11] on h4 "Collections Manager" at bounding box center [211, 8] width 141 height 12
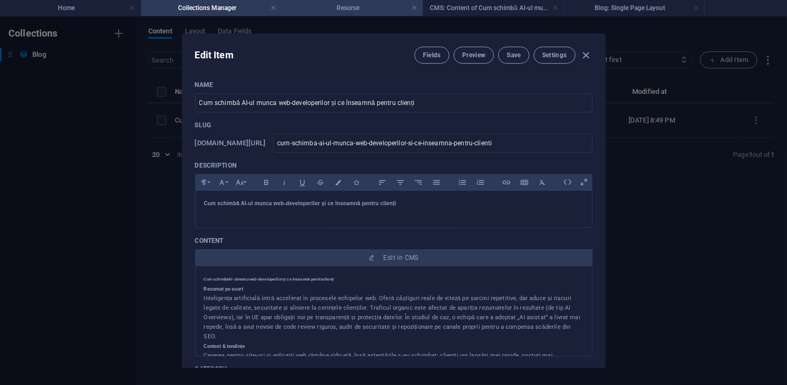
click at [348, 7] on h4 "Resurse" at bounding box center [352, 8] width 141 height 12
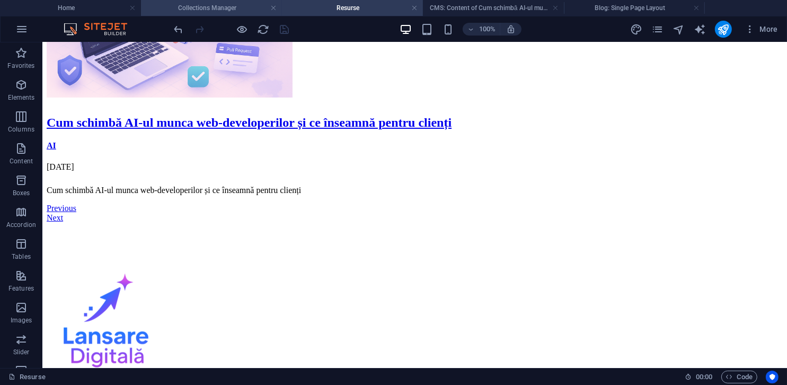
click at [231, 8] on h4 "Collections Manager" at bounding box center [211, 8] width 141 height 12
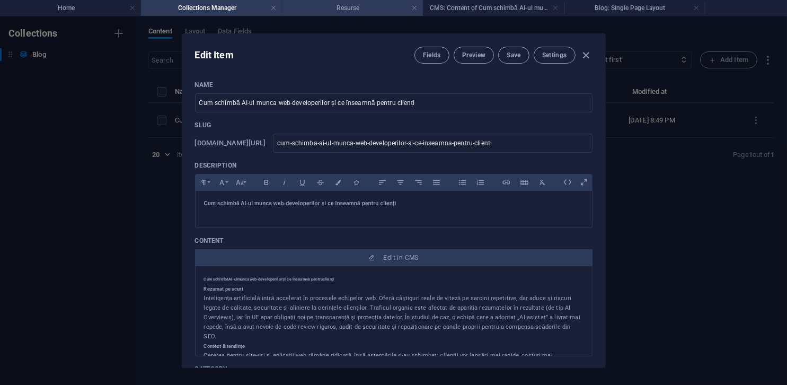
click at [358, 5] on h4 "Resurse" at bounding box center [352, 8] width 141 height 12
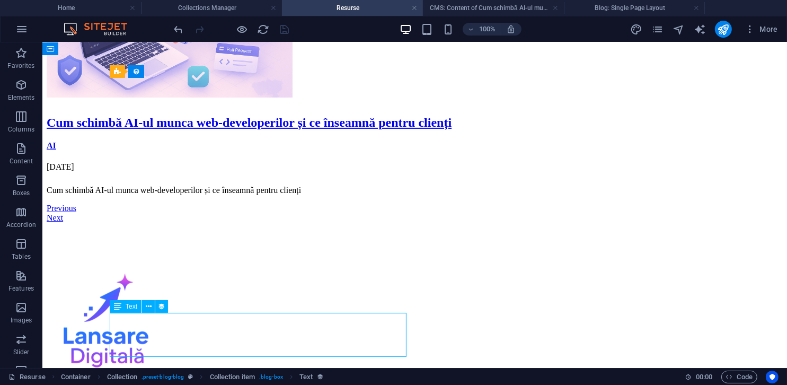
select select "description"
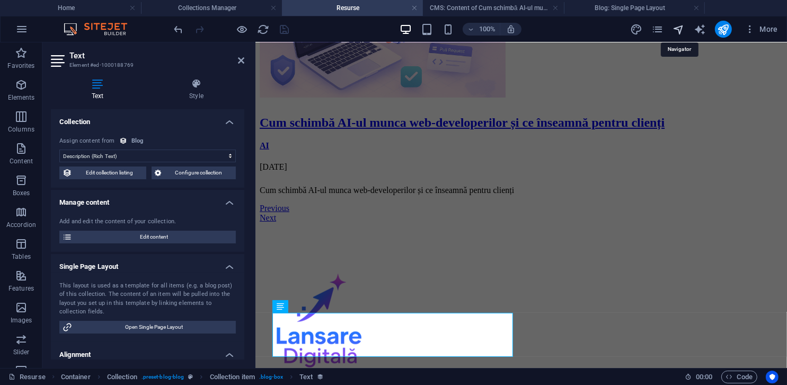
click at [680, 30] on icon "navigator" at bounding box center [678, 29] width 12 height 12
select select "16012135-ro"
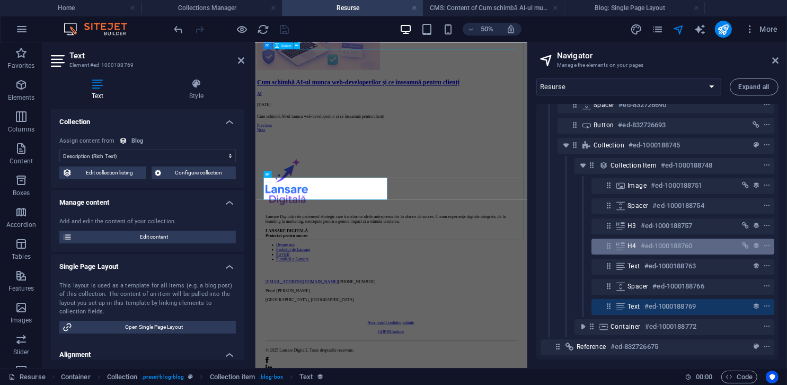
scroll to position [119, 0]
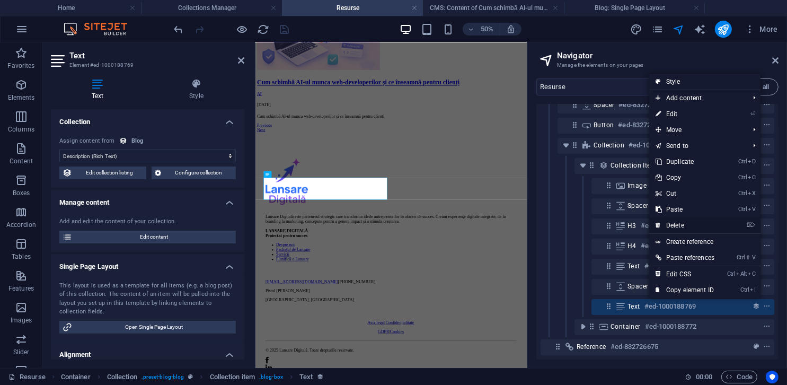
click at [681, 224] on link "⌦ Delete" at bounding box center [685, 225] width 72 height 16
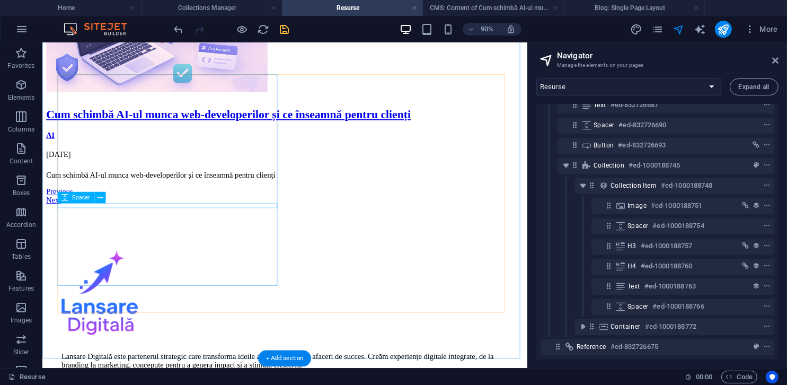
scroll to position [99, 0]
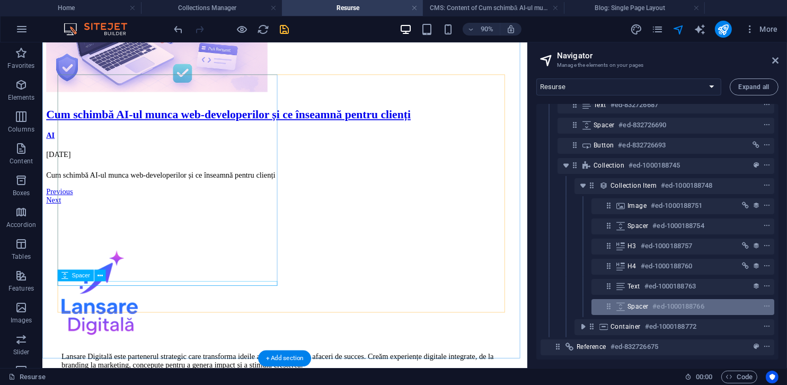
click at [666, 301] on h6 "#ed-1000188766" at bounding box center [677, 306] width 51 height 13
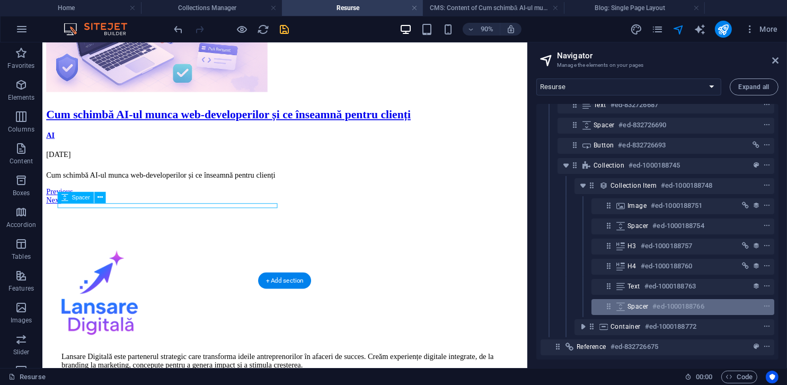
click at [666, 301] on h6 "#ed-1000188766" at bounding box center [677, 306] width 51 height 13
select select "px"
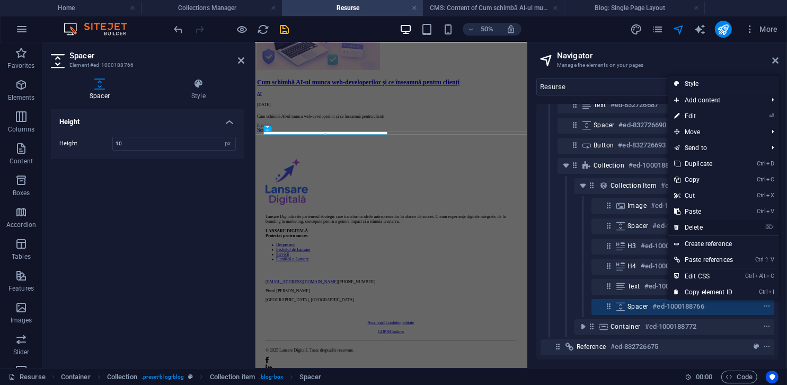
click at [701, 229] on link "⌦ Delete" at bounding box center [703, 227] width 72 height 16
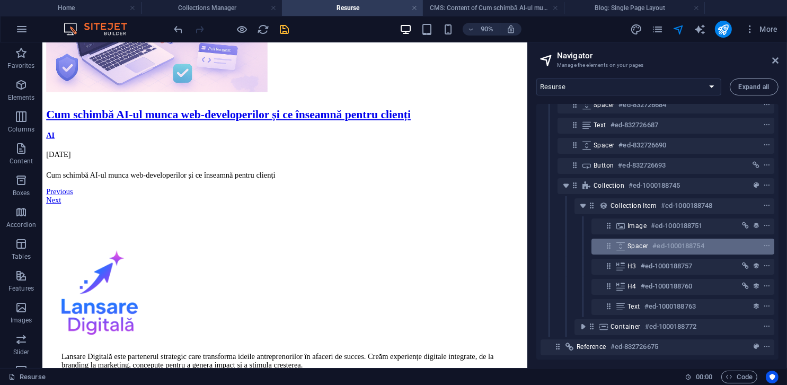
scroll to position [78, 0]
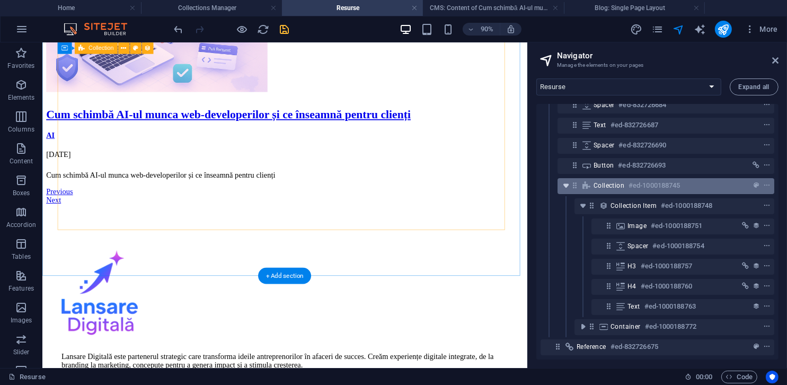
click at [567, 180] on icon "toggle-expand" at bounding box center [565, 185] width 11 height 11
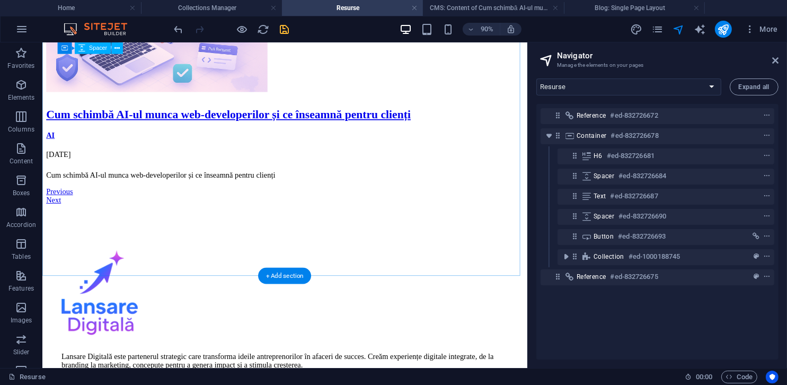
scroll to position [0, 0]
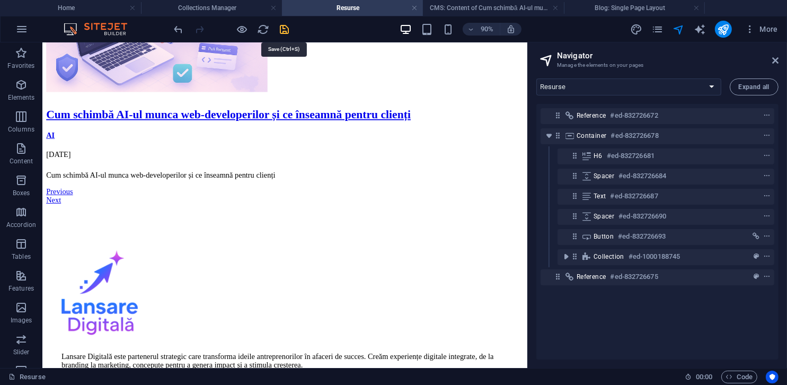
click at [288, 25] on icon "save" at bounding box center [285, 29] width 12 height 12
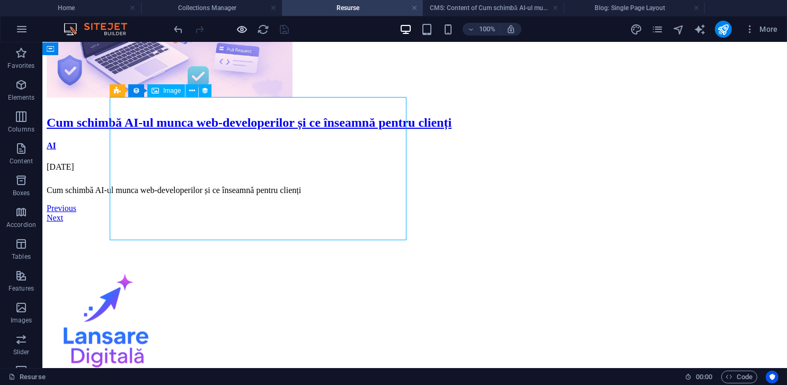
select select "image"
select select "px"
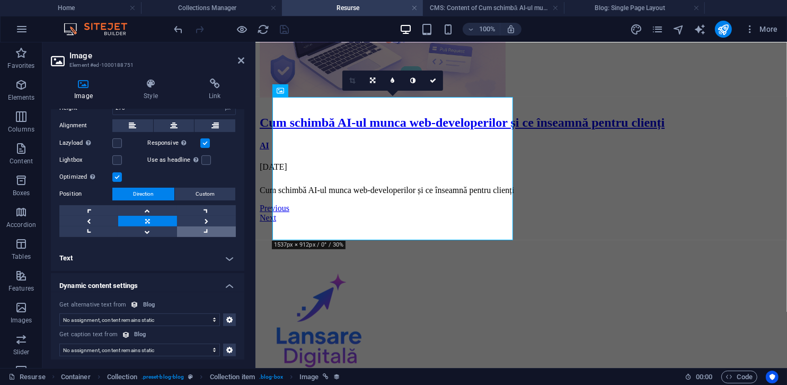
scroll to position [313, 0]
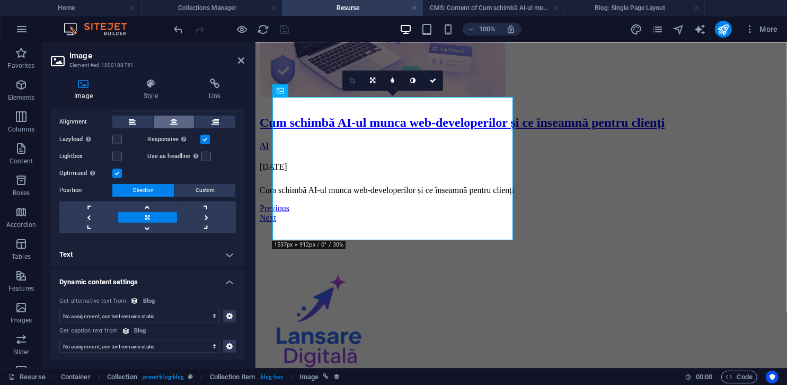
click at [168, 119] on button at bounding box center [174, 121] width 41 height 13
click at [679, 29] on icon "navigator" at bounding box center [678, 29] width 12 height 12
select select "16012135-ro"
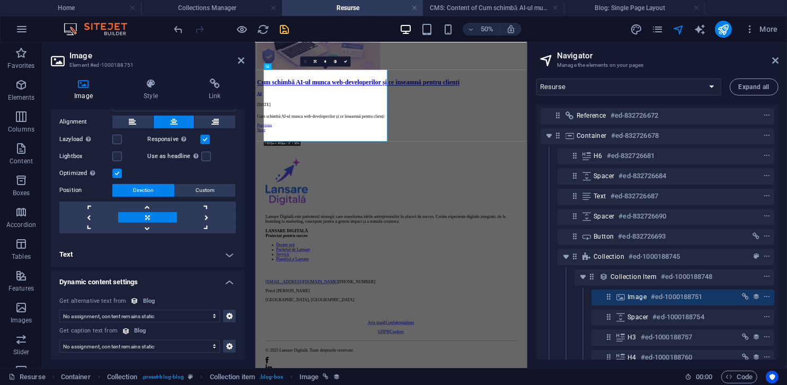
scroll to position [207, 0]
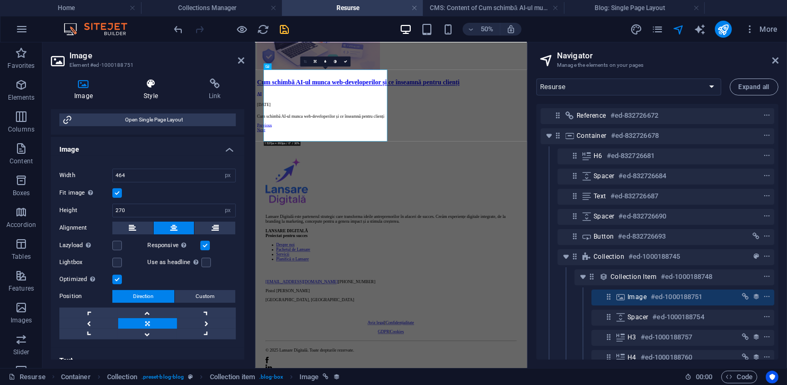
click at [160, 82] on icon at bounding box center [150, 83] width 61 height 11
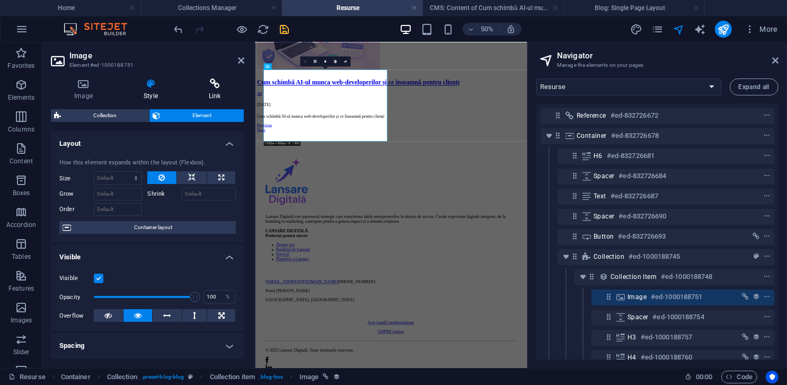
click at [208, 84] on icon at bounding box center [214, 83] width 59 height 11
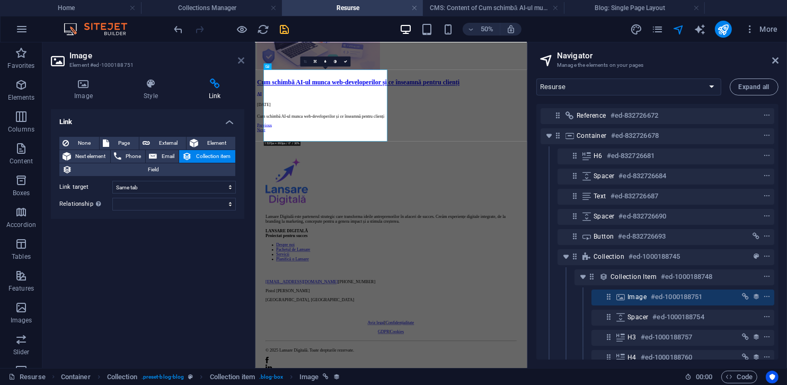
click at [241, 58] on icon at bounding box center [241, 60] width 6 height 8
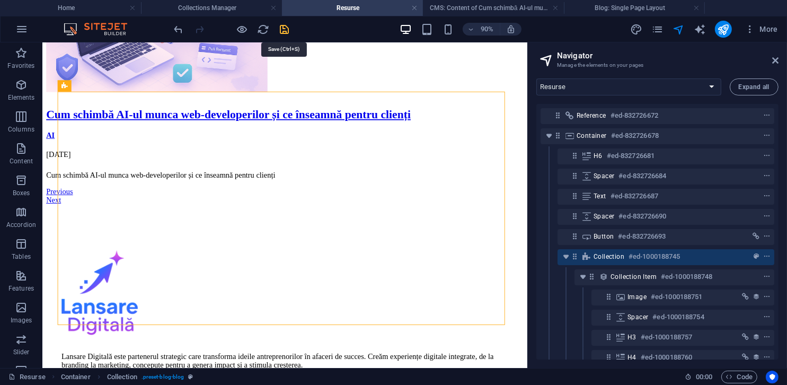
click at [286, 26] on icon "save" at bounding box center [285, 29] width 12 height 12
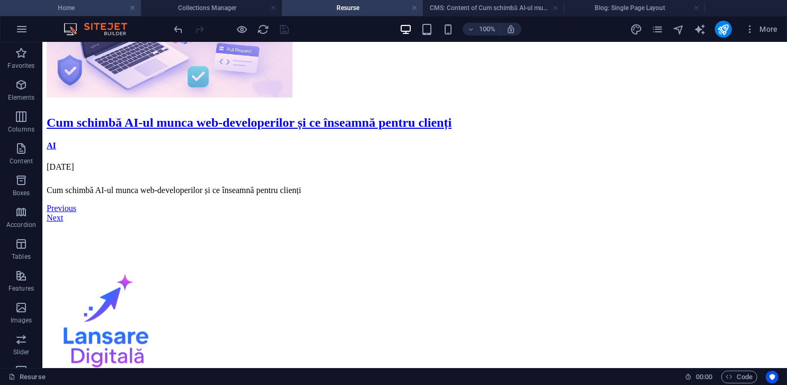
click at [81, 14] on li "Home" at bounding box center [70, 8] width 141 height 16
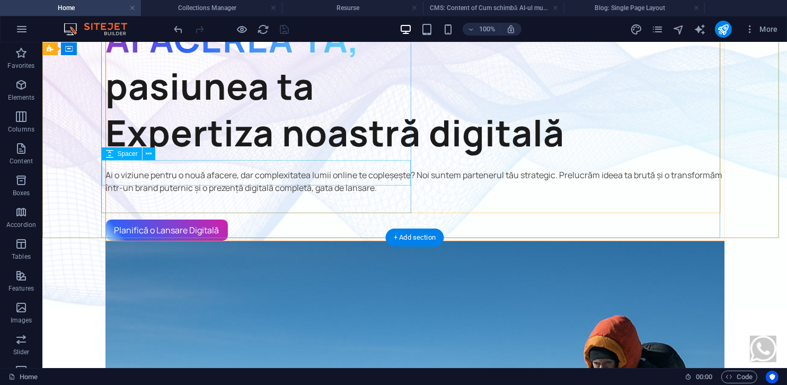
scroll to position [212, 0]
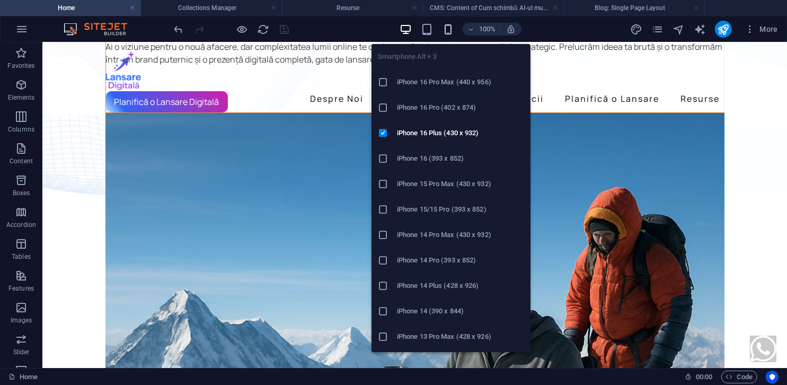
click at [443, 29] on icon "button" at bounding box center [448, 29] width 12 height 12
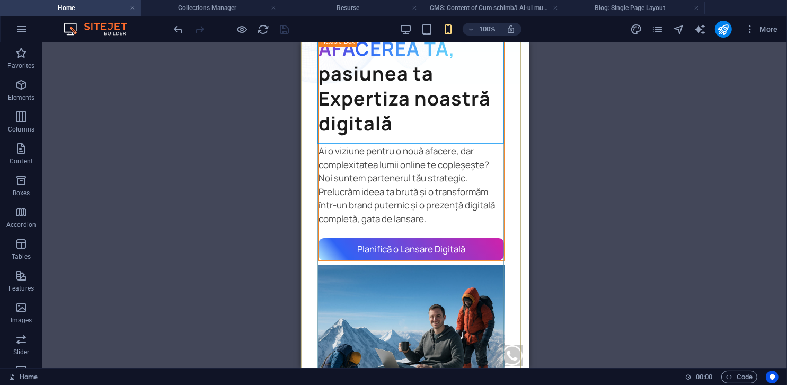
scroll to position [159, 0]
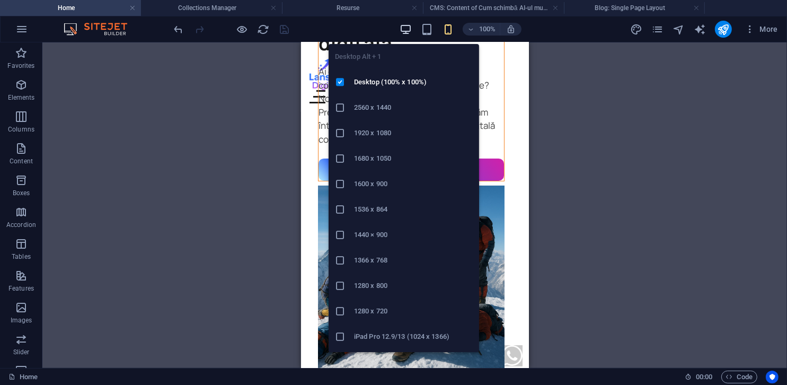
click at [403, 31] on icon "button" at bounding box center [405, 29] width 12 height 12
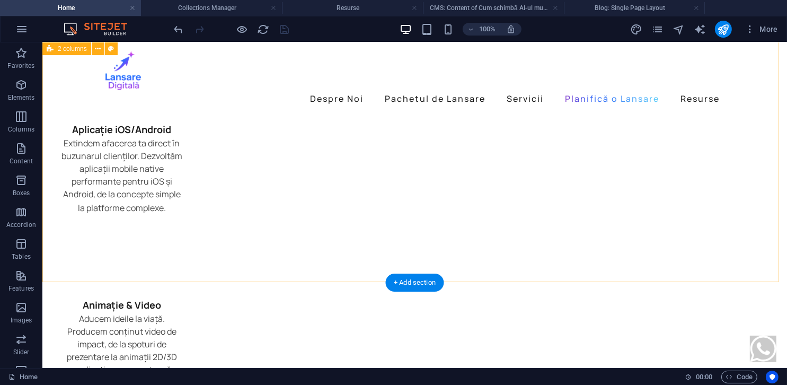
scroll to position [3072, 0]
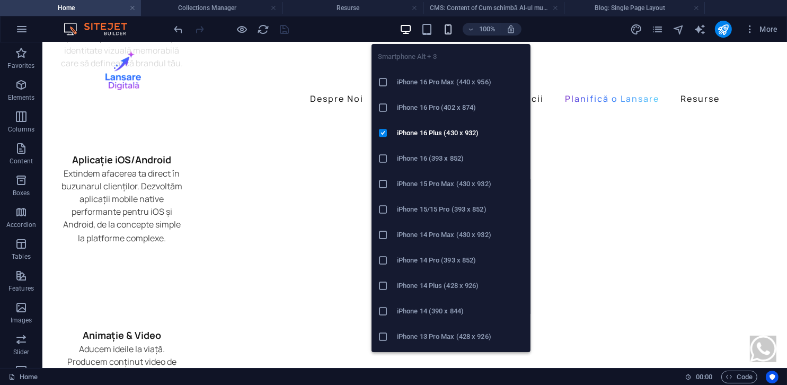
click at [446, 25] on icon "button" at bounding box center [448, 29] width 12 height 12
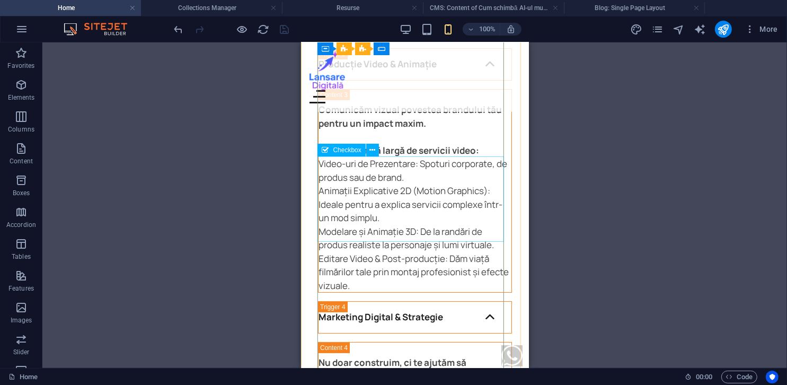
scroll to position [3634, 0]
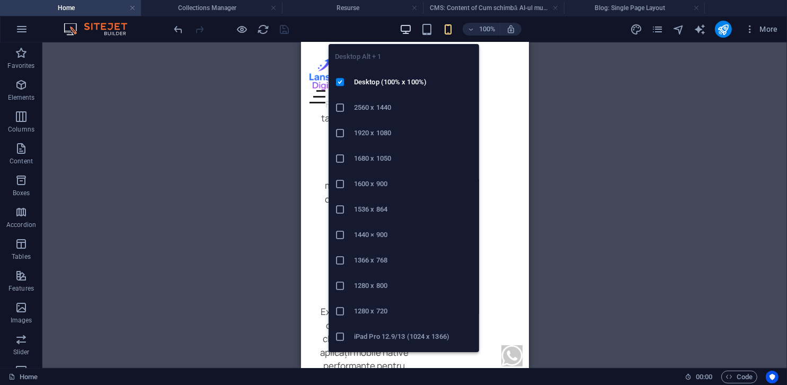
click at [407, 32] on icon "button" at bounding box center [405, 29] width 12 height 12
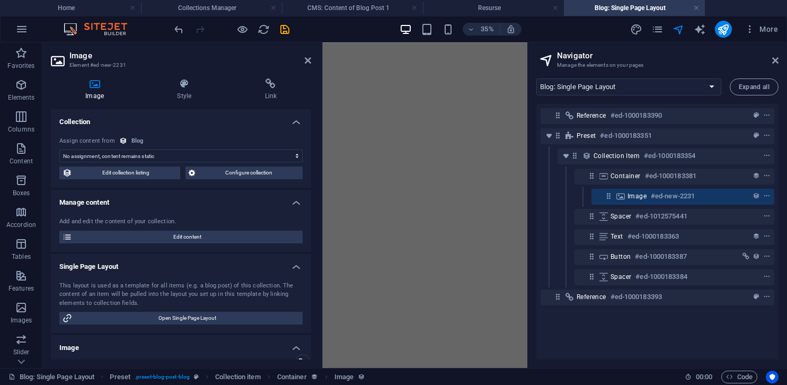
select select "18075538-ro"
click at [352, 5] on h4 "CMS: Content of Blog Post 1" at bounding box center [352, 8] width 141 height 12
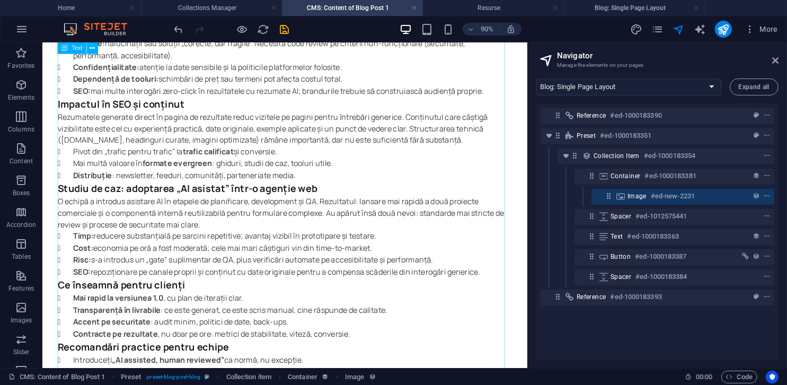
scroll to position [581, 0]
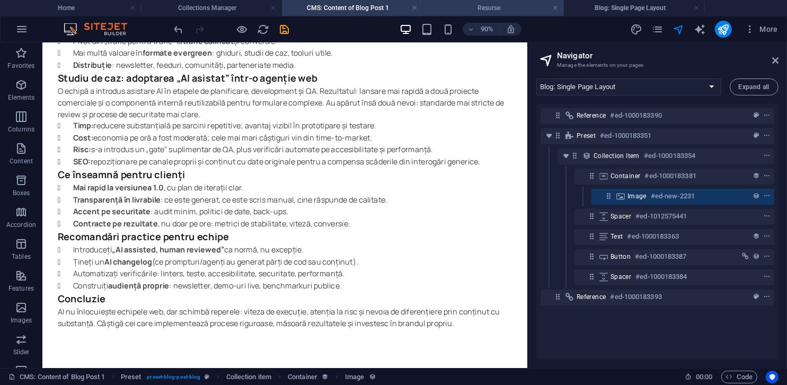
click at [481, 5] on h4 "Resurse" at bounding box center [493, 8] width 141 height 12
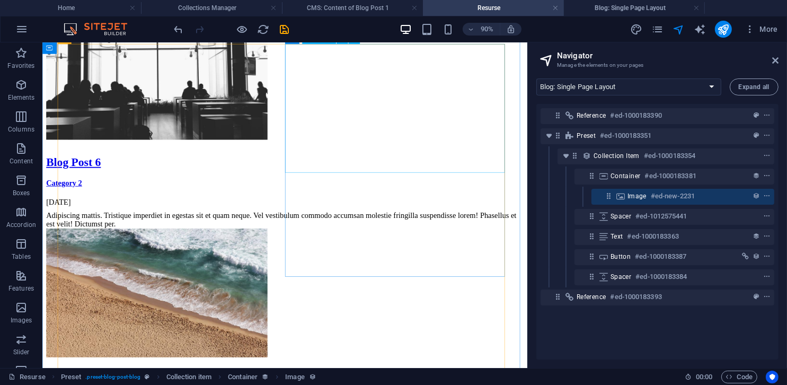
scroll to position [0, 0]
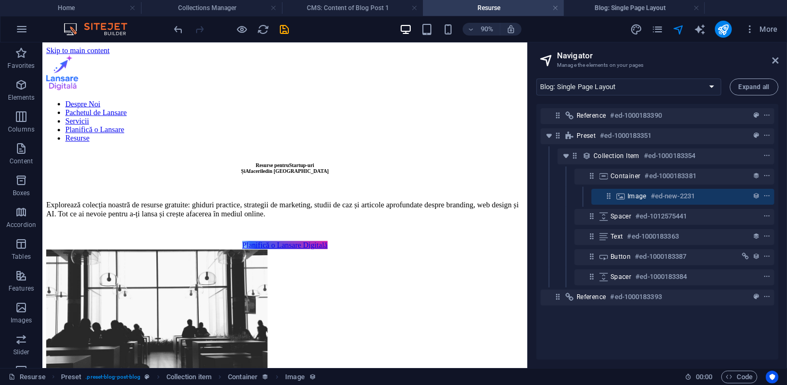
click at [290, 27] on span "save" at bounding box center [284, 29] width 13 height 12
click at [288, 29] on icon "save" at bounding box center [285, 29] width 12 height 12
click at [592, 6] on h4 "Blog: Single Page Layout" at bounding box center [634, 8] width 141 height 12
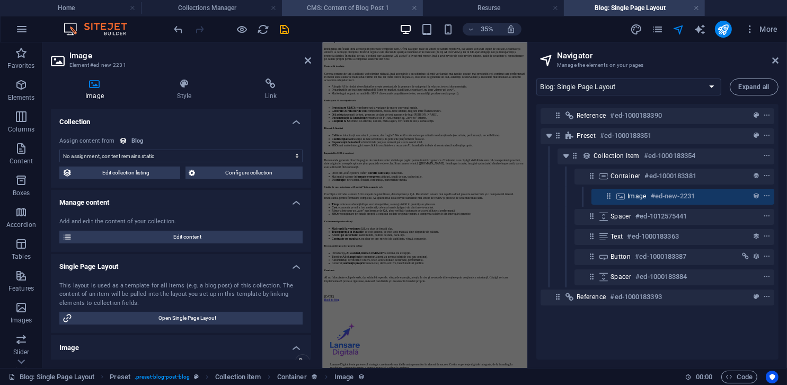
click at [329, 14] on li "CMS: Content of Blog Post 1" at bounding box center [352, 8] width 141 height 16
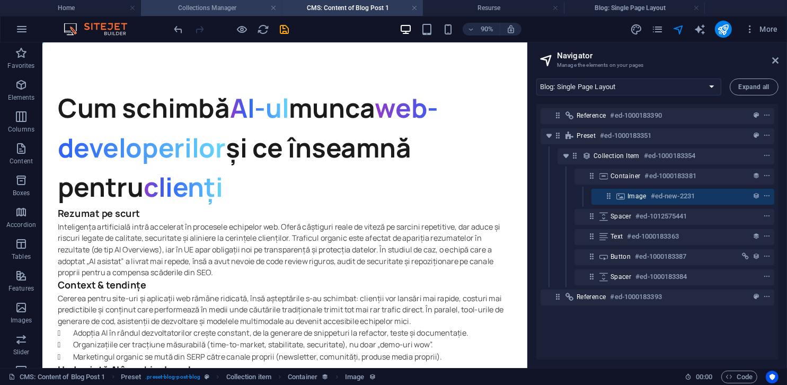
click at [200, 13] on h4 "Collections Manager" at bounding box center [211, 8] width 141 height 12
select select
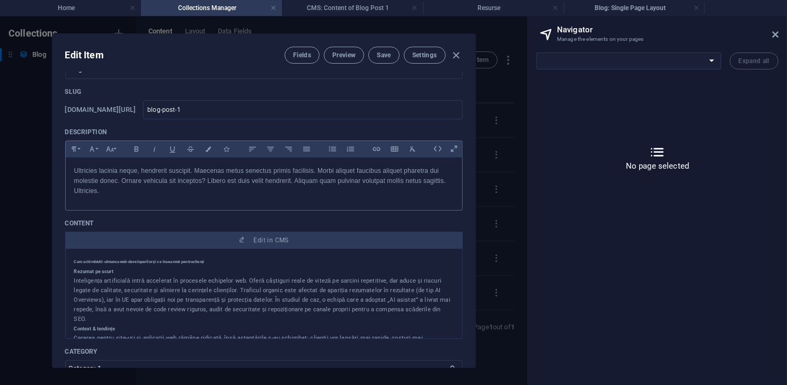
scroll to position [29, 0]
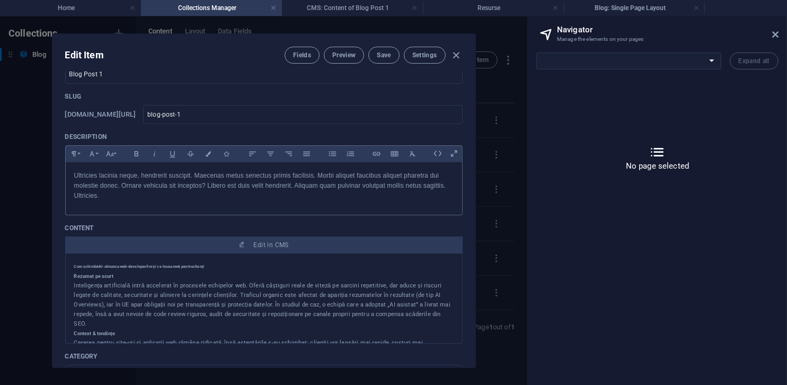
click at [175, 174] on p "Ultricies lacinia neque, hendrerit suscipit. Maecenas metus senectus primis fac…" at bounding box center [263, 186] width 379 height 31
click at [440, 155] on icon at bounding box center [437, 153] width 16 height 16
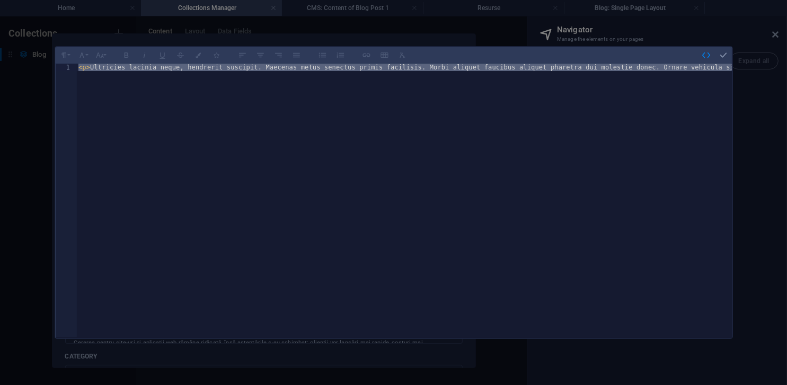
click at [398, 129] on div "< p > Ultricies lacinia neque, hendrerit suscipit. Maecenas metus senectus prim…" at bounding box center [403, 200] width 655 height 273
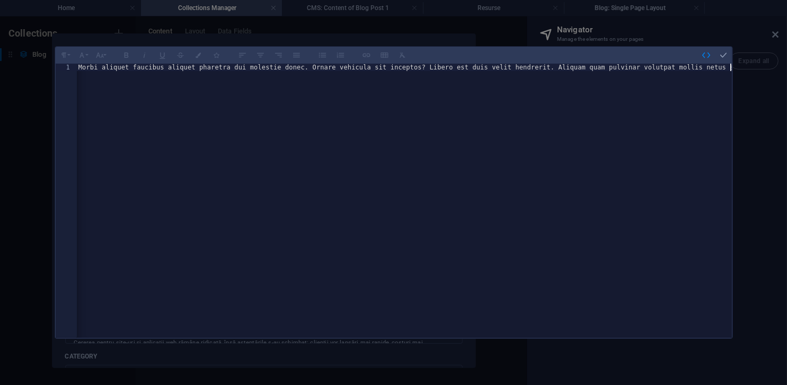
scroll to position [0, 351]
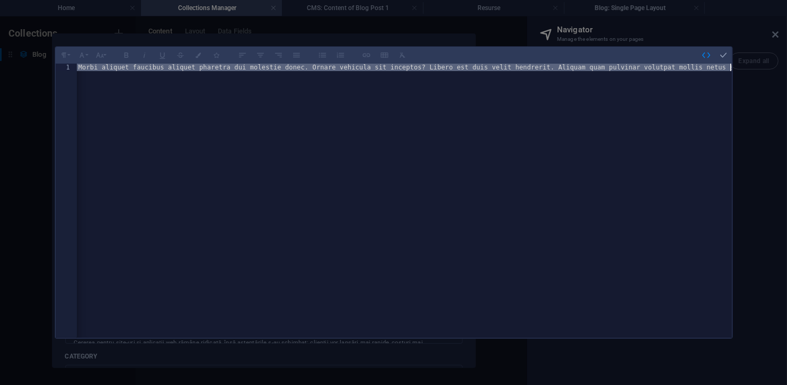
paste textarea "AI"
type textarea "AI"
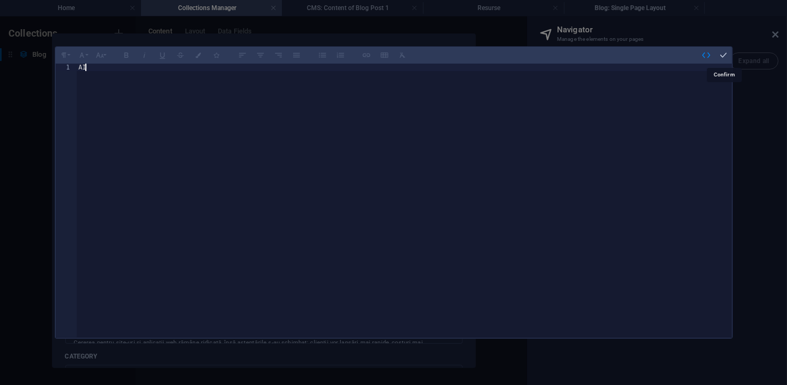
click at [722, 54] on icon "button" at bounding box center [724, 55] width 10 height 10
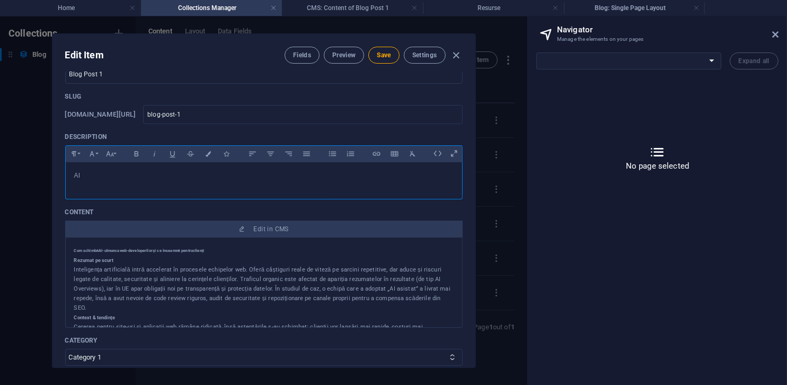
click at [176, 174] on p "AI" at bounding box center [263, 176] width 379 height 10
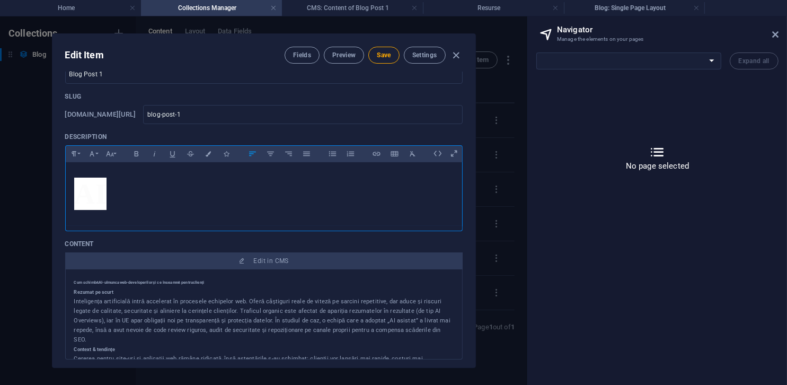
drag, startPoint x: 114, startPoint y: 184, endPoint x: 105, endPoint y: 189, distance: 10.2
click at [105, 189] on p "​ AI" at bounding box center [263, 194] width 379 height 47
click at [146, 193] on p "​ AI" at bounding box center [263, 194] width 379 height 47
click at [261, 195] on p "​ AI" at bounding box center [263, 194] width 379 height 47
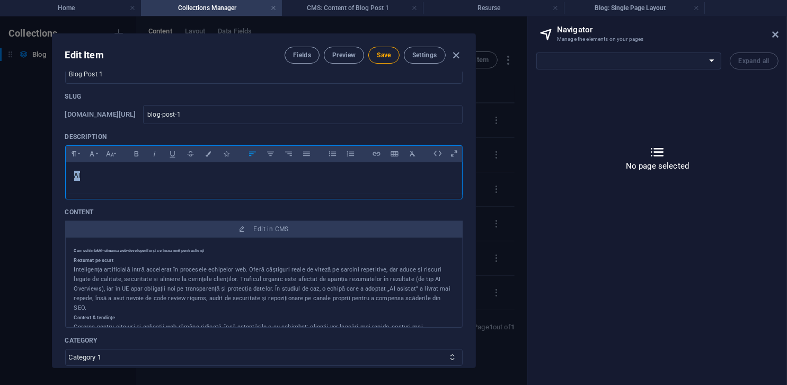
click at [233, 173] on p "AI" at bounding box center [263, 176] width 379 height 10
click at [383, 55] on span "Save" at bounding box center [384, 55] width 14 height 8
